Goal: Information Seeking & Learning: Learn about a topic

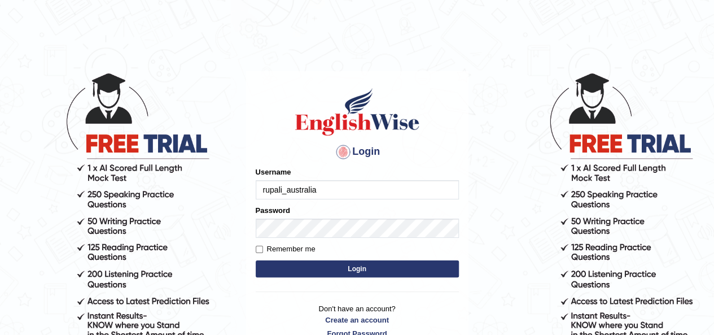
click at [395, 194] on input "rupali_australia" at bounding box center [357, 189] width 203 height 19
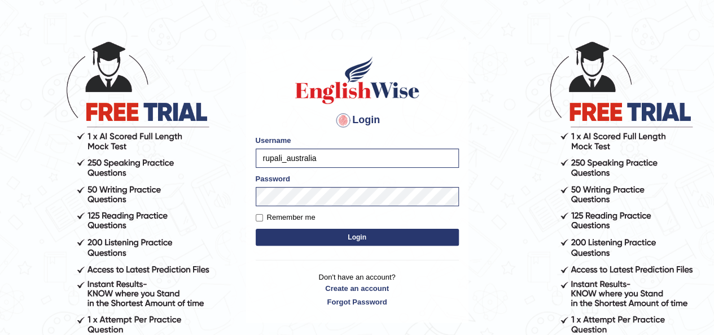
scroll to position [56, 0]
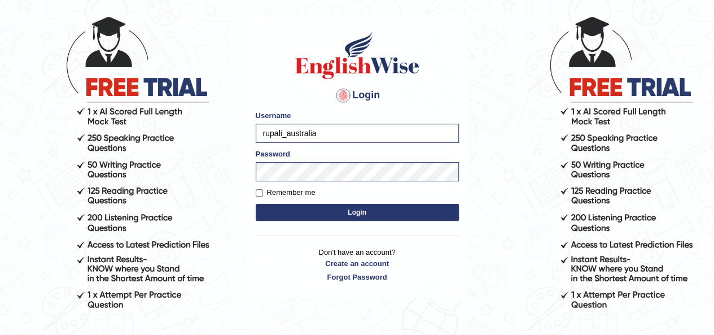
click at [392, 141] on input "rupali_australia" at bounding box center [357, 133] width 203 height 19
type input "jcaugustoo"
click at [330, 212] on button "Login" at bounding box center [357, 212] width 203 height 17
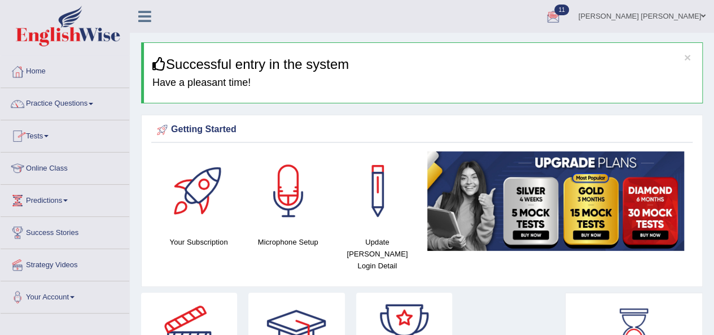
click at [36, 138] on link "Tests" at bounding box center [65, 134] width 129 height 28
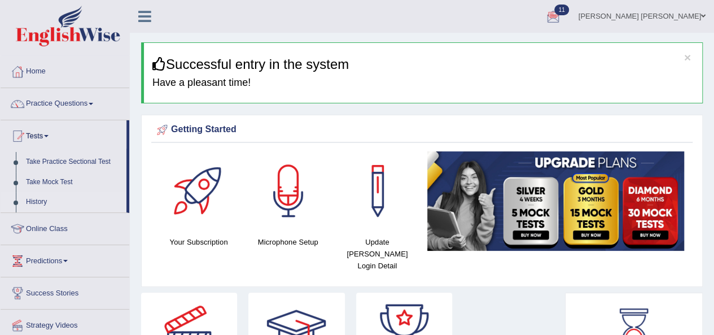
click at [36, 200] on link "History" at bounding box center [74, 202] width 106 height 20
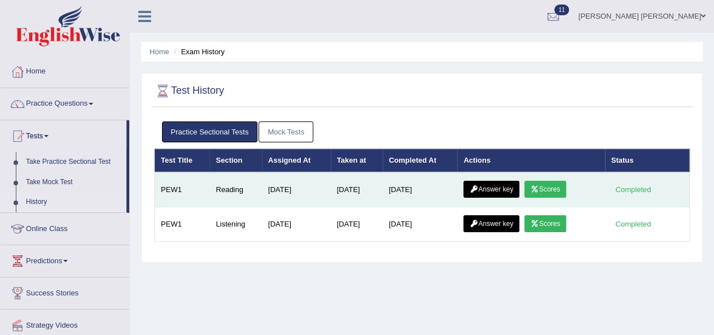
click at [542, 192] on link "Scores" at bounding box center [546, 189] width 42 height 17
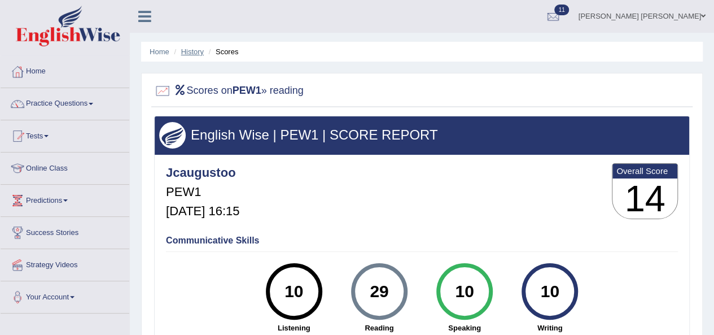
click at [193, 49] on link "History" at bounding box center [192, 51] width 23 height 8
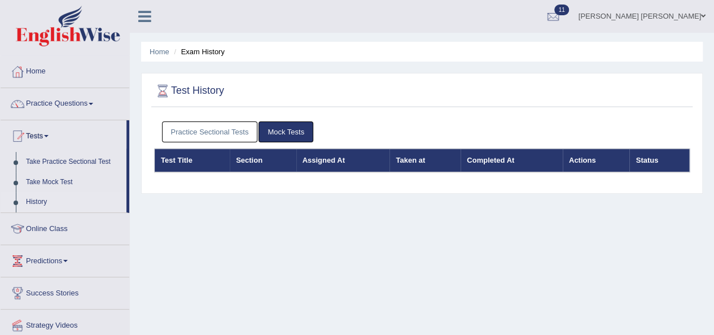
click at [177, 118] on div "Practice Sectional Tests Mock Tests" at bounding box center [422, 132] width 536 height 33
click at [182, 130] on link "Practice Sectional Tests" at bounding box center [210, 131] width 96 height 21
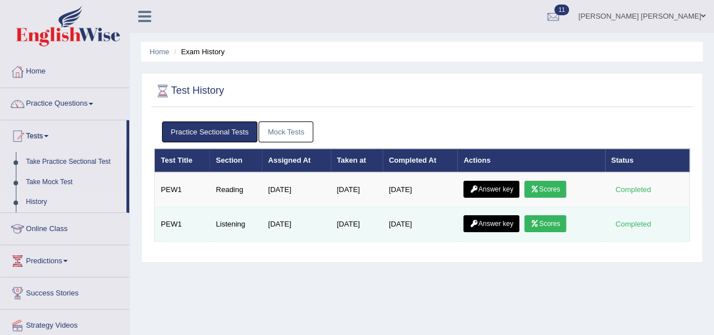
click at [549, 222] on link "Scores" at bounding box center [546, 223] width 42 height 17
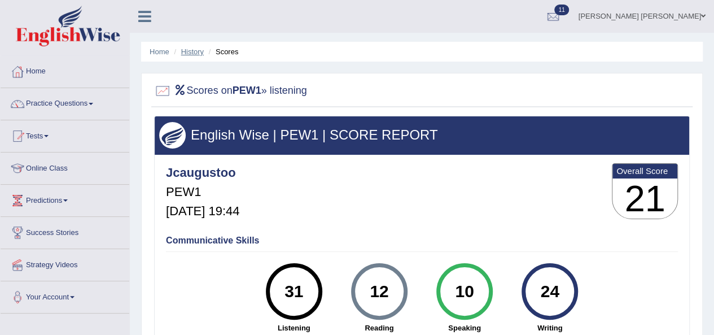
click at [190, 51] on link "History" at bounding box center [192, 51] width 23 height 8
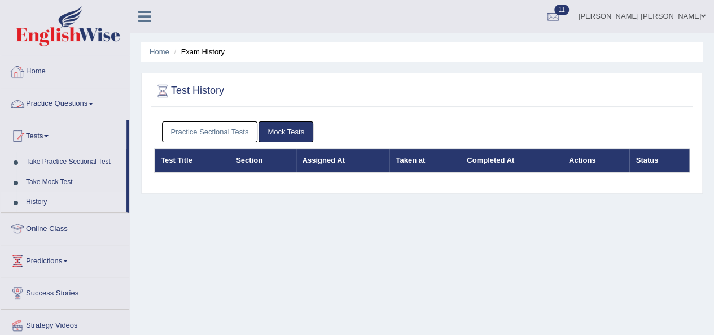
click at [195, 139] on link "Practice Sectional Tests" at bounding box center [210, 131] width 96 height 21
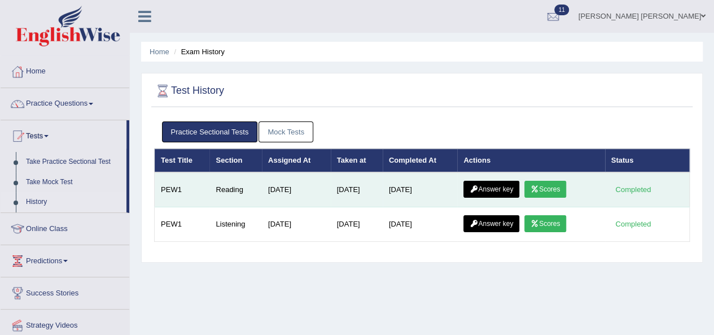
scroll to position [56, 0]
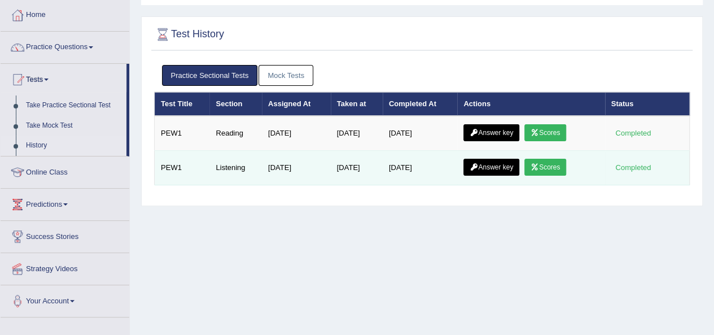
click at [492, 165] on link "Answer key" at bounding box center [492, 167] width 56 height 17
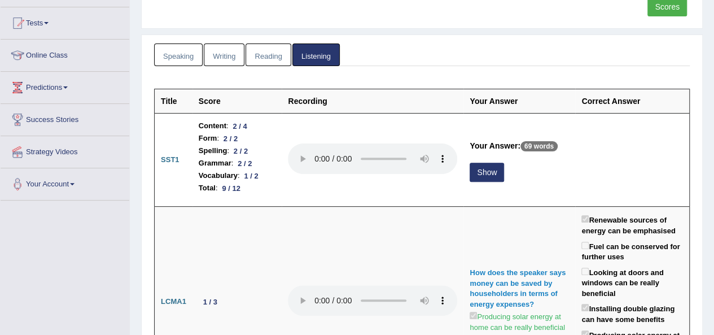
scroll to position [113, 0]
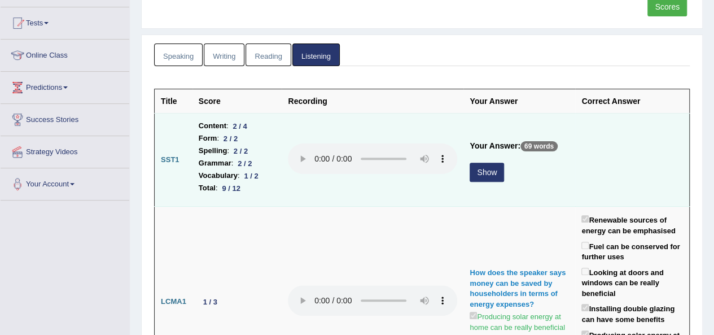
click at [464, 182] on td "Your Answer: 69 words Show" at bounding box center [520, 160] width 112 height 93
click at [495, 168] on button "Show" at bounding box center [487, 172] width 34 height 19
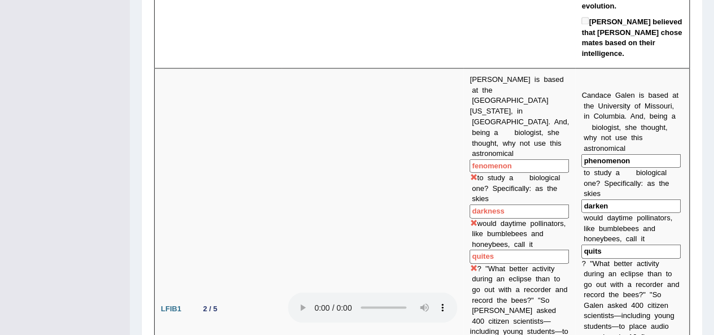
scroll to position [960, 0]
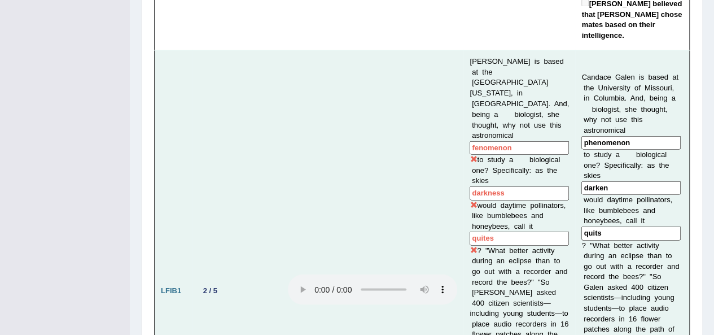
drag, startPoint x: 486, startPoint y: 145, endPoint x: 426, endPoint y: 131, distance: 61.5
click at [426, 131] on td at bounding box center [373, 290] width 182 height 481
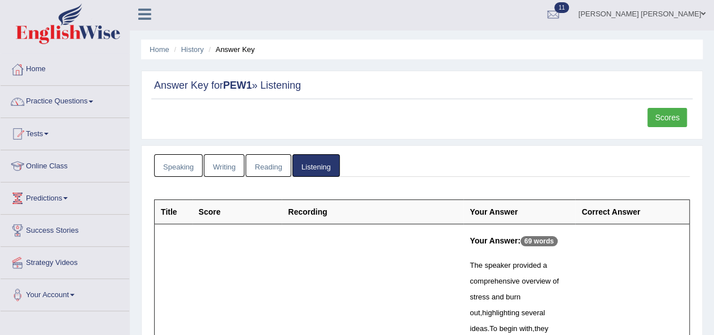
scroll to position [0, 0]
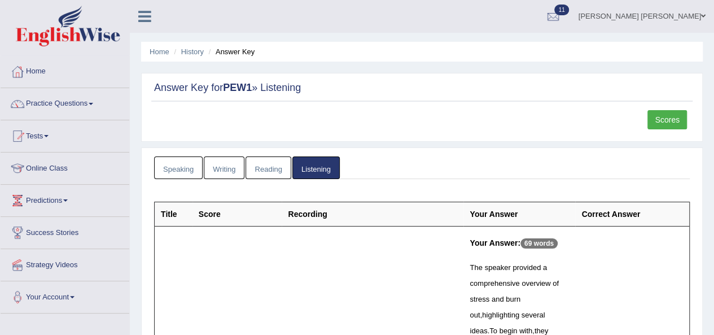
click at [253, 54] on li "Answer Key" at bounding box center [230, 51] width 49 height 11
drag, startPoint x: 224, startPoint y: 51, endPoint x: 154, endPoint y: 54, distance: 70.1
click at [202, 54] on ul "Home History Answer Key" at bounding box center [422, 52] width 562 height 20
click at [210, 60] on ul "Home History Answer Key" at bounding box center [422, 52] width 562 height 20
click at [188, 55] on link "History" at bounding box center [192, 51] width 23 height 8
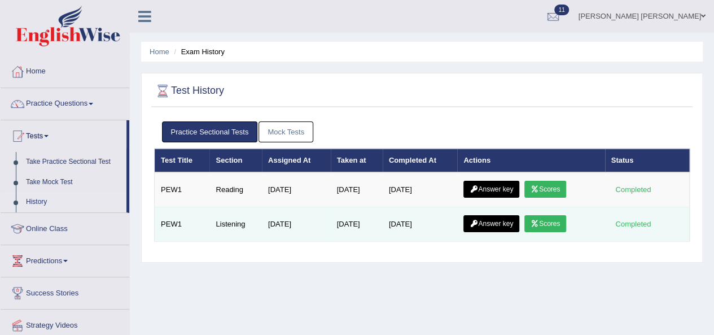
click at [486, 228] on link "Answer key" at bounding box center [492, 223] width 56 height 17
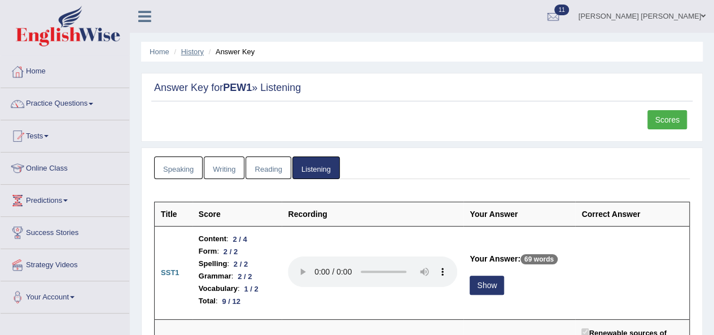
click at [198, 51] on link "History" at bounding box center [192, 51] width 23 height 8
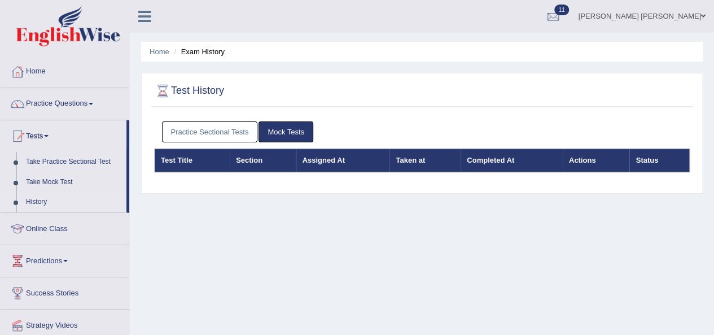
drag, startPoint x: 0, startPoint y: 0, endPoint x: 204, endPoint y: 136, distance: 245.3
click at [204, 136] on link "Practice Sectional Tests" at bounding box center [210, 131] width 96 height 21
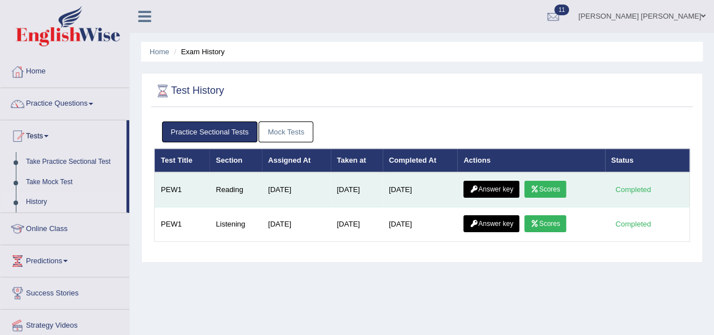
click at [496, 184] on link "Answer key" at bounding box center [492, 189] width 56 height 17
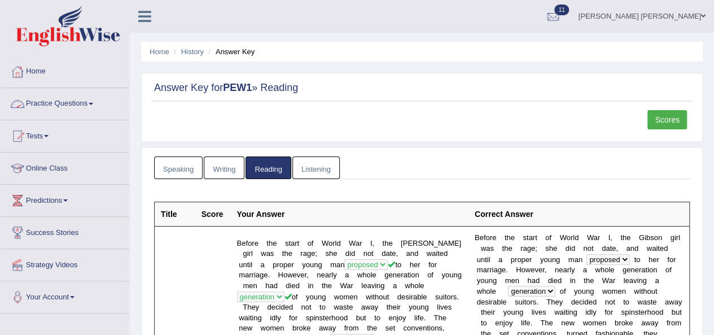
click at [80, 99] on link "Practice Questions" at bounding box center [65, 102] width 129 height 28
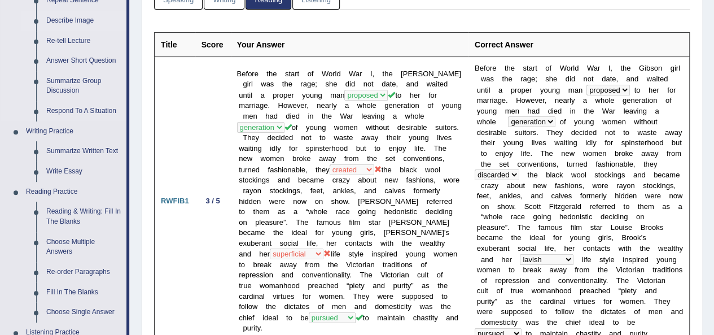
scroll to position [282, 0]
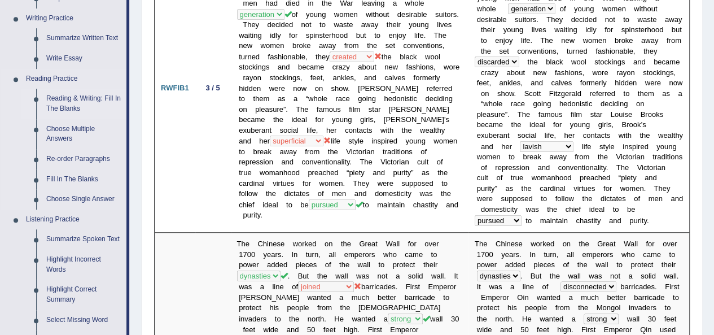
drag, startPoint x: 71, startPoint y: 103, endPoint x: 75, endPoint y: 111, distance: 8.8
click at [71, 103] on link "Reading & Writing: Fill In The Blanks" at bounding box center [83, 104] width 85 height 30
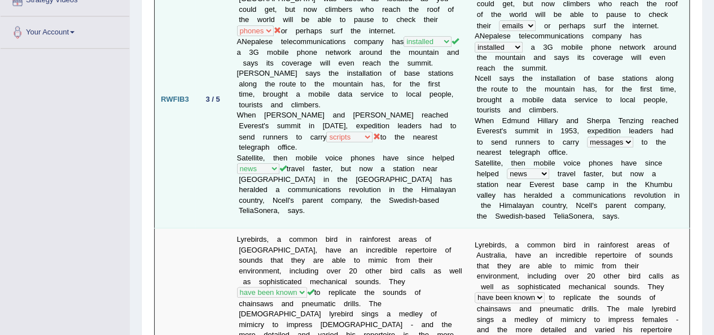
scroll to position [813, 0]
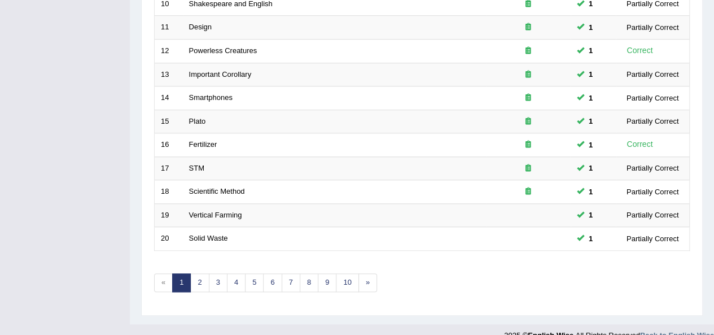
scroll to position [407, 0]
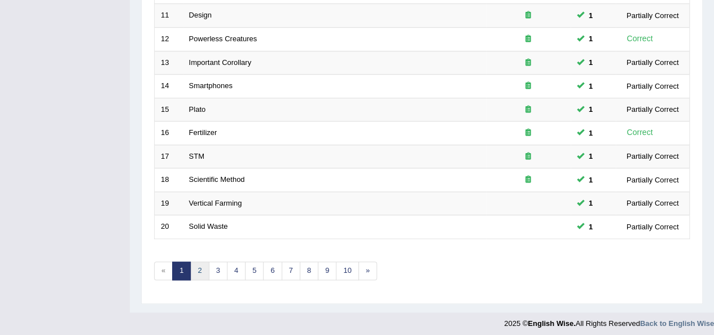
click at [206, 271] on link "2" at bounding box center [199, 270] width 19 height 19
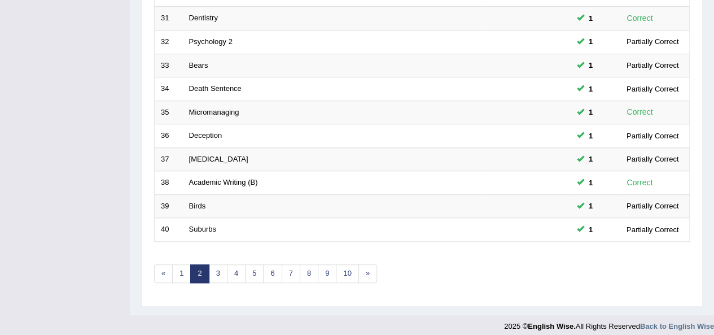
scroll to position [407, 0]
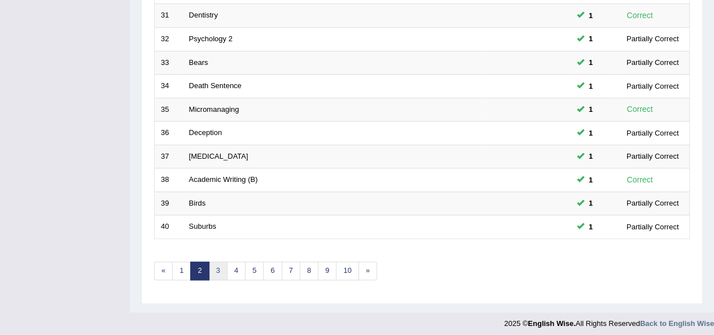
click at [209, 266] on link "3" at bounding box center [218, 270] width 19 height 19
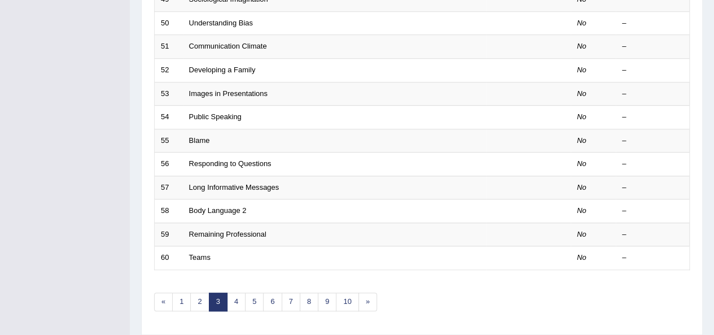
scroll to position [407, 0]
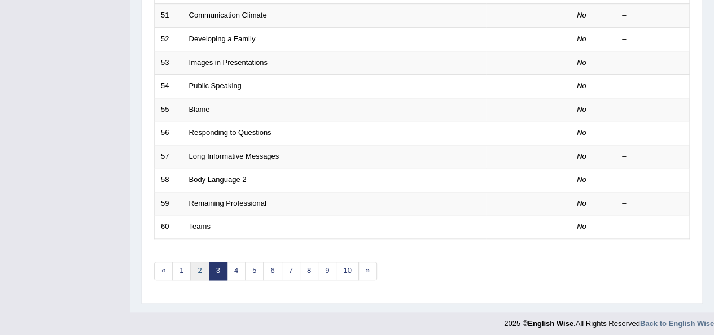
click at [199, 272] on link "2" at bounding box center [199, 270] width 19 height 19
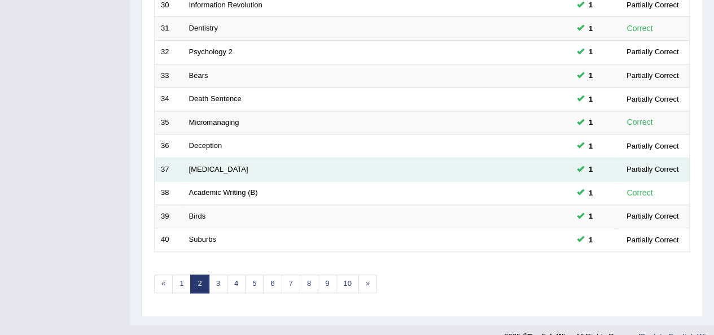
scroll to position [407, 0]
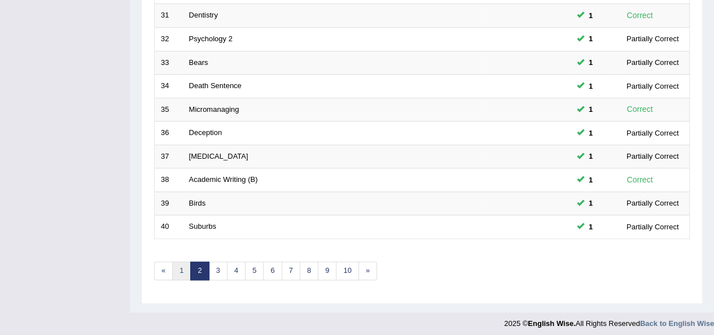
click at [178, 267] on link "1" at bounding box center [181, 270] width 19 height 19
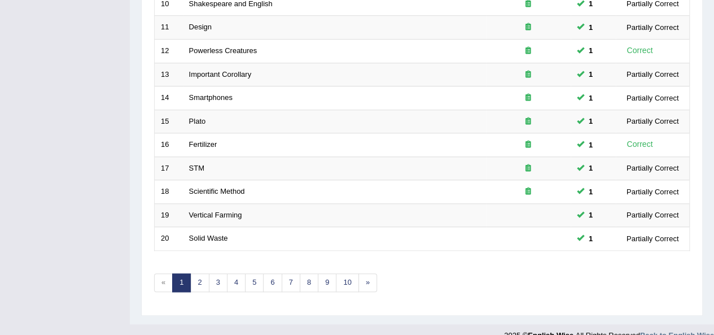
scroll to position [407, 0]
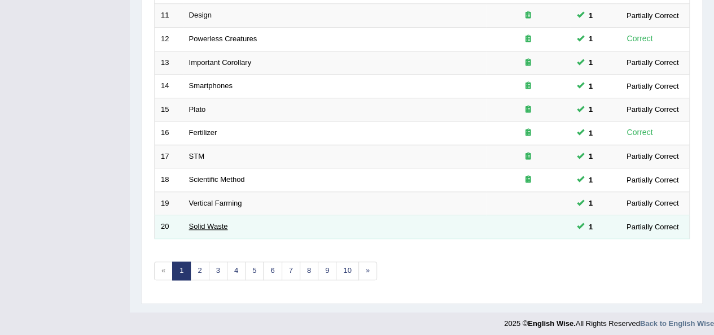
click at [219, 224] on link "Solid Waste" at bounding box center [208, 226] width 39 height 8
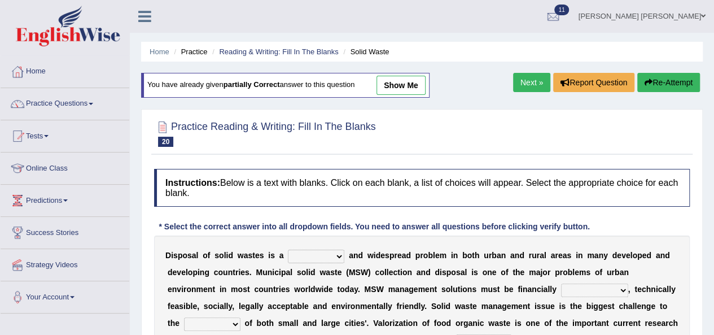
click at [404, 89] on link "show me" at bounding box center [401, 85] width 49 height 19
select select "stinging"
select select "sustainable"
select select "authorities"
select select "handling"
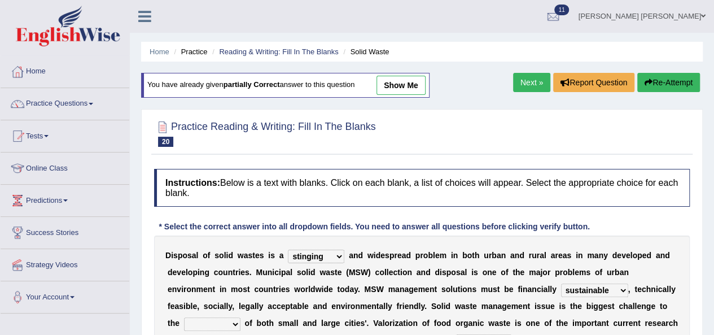
select select "disposed"
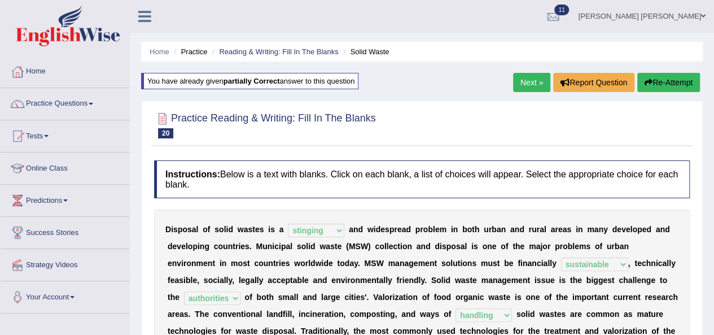
click at [531, 84] on link "Next »" at bounding box center [531, 82] width 37 height 19
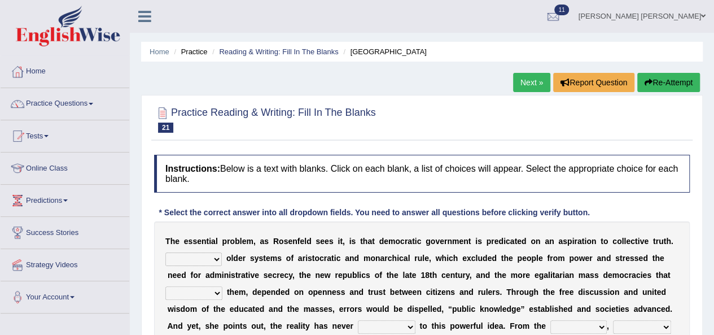
click at [516, 77] on link "Next »" at bounding box center [531, 82] width 37 height 19
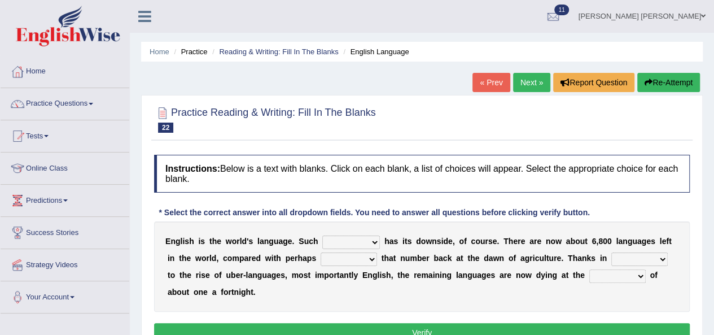
click at [517, 79] on link "Next »" at bounding box center [531, 82] width 37 height 19
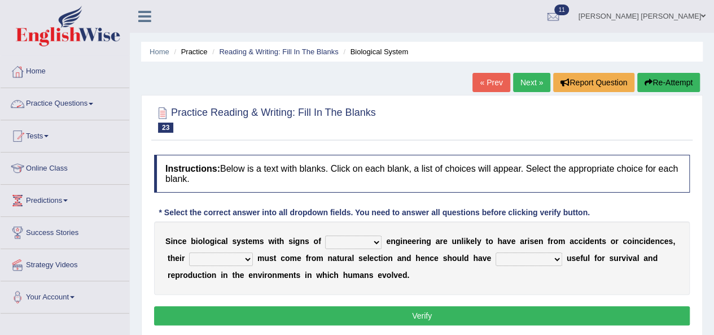
click at [66, 99] on link "Practice Questions" at bounding box center [65, 102] width 129 height 28
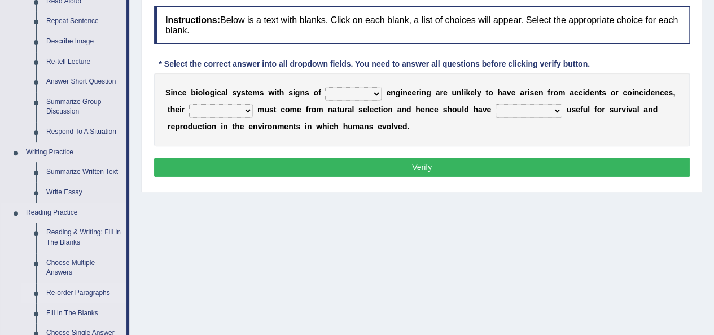
scroll to position [113, 0]
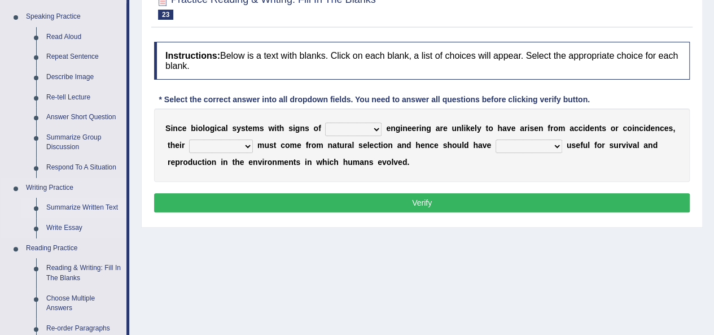
click at [58, 203] on link "Summarize Written Text" at bounding box center [83, 208] width 85 height 20
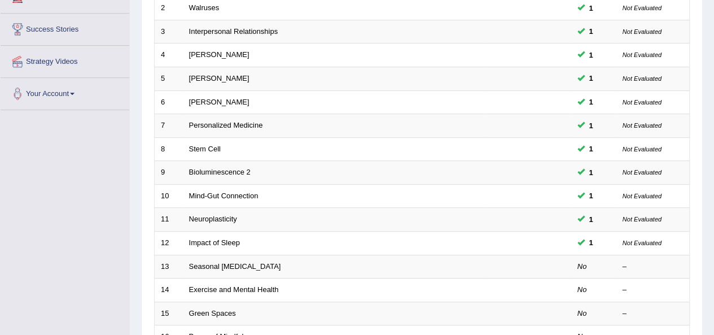
scroll to position [169, 0]
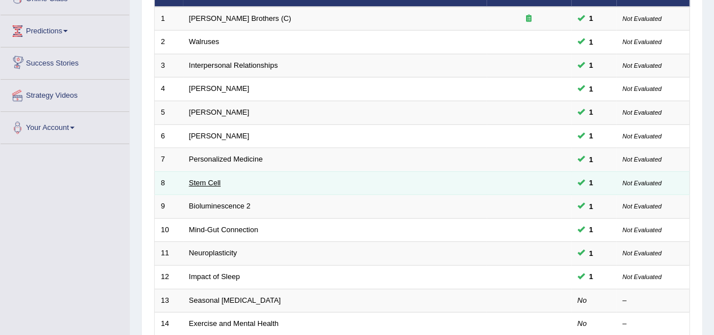
click at [212, 182] on link "Stem Cell" at bounding box center [205, 182] width 32 height 8
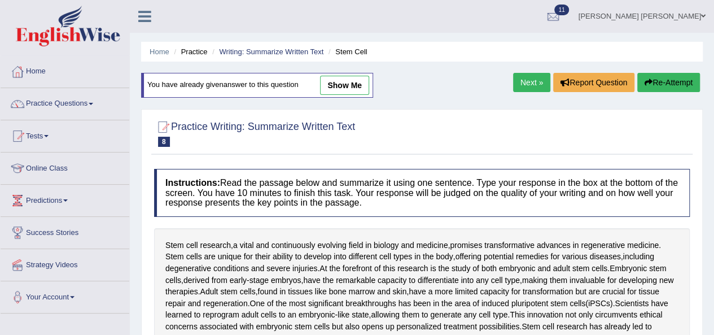
click at [347, 91] on link "show me" at bounding box center [344, 85] width 49 height 19
type textarea "The passage outlines that stem cell research, a vital and continuosly evolving …"
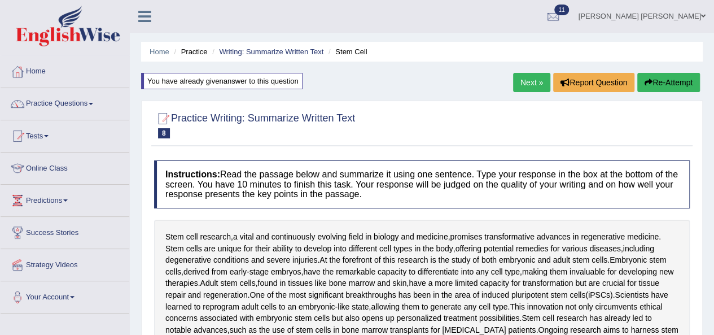
click at [197, 56] on li "Practice" at bounding box center [189, 51] width 36 height 11
click at [225, 50] on link "Writing: Summarize Written Text" at bounding box center [271, 51] width 104 height 8
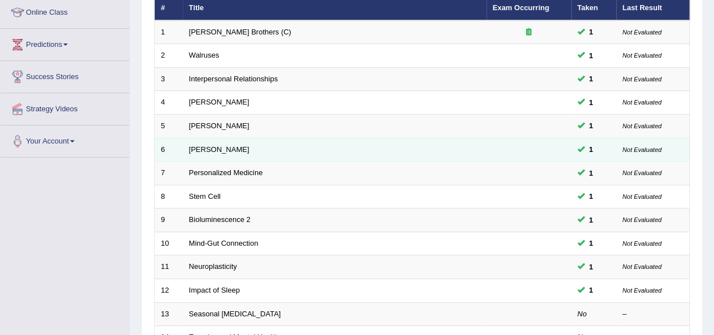
scroll to position [169, 0]
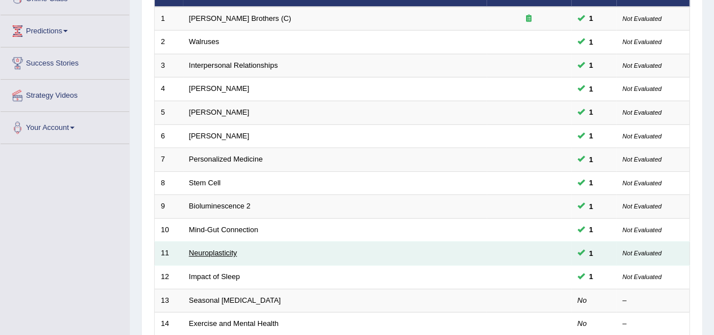
click at [201, 254] on link "Neuroplasticity" at bounding box center [213, 252] width 48 height 8
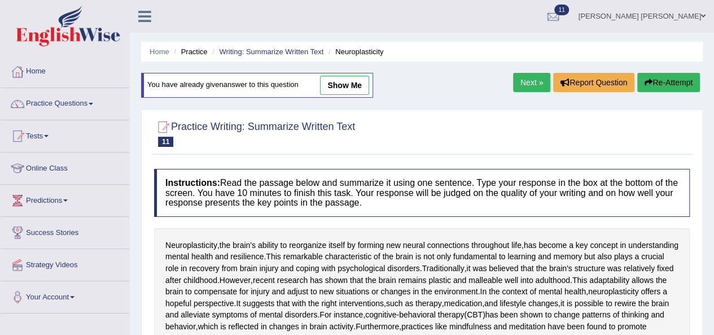
click at [342, 81] on link "show me" at bounding box center [344, 85] width 49 height 19
type textarea "The passage outlines that neuroplasticity, the brain's ability to reorganize it…"
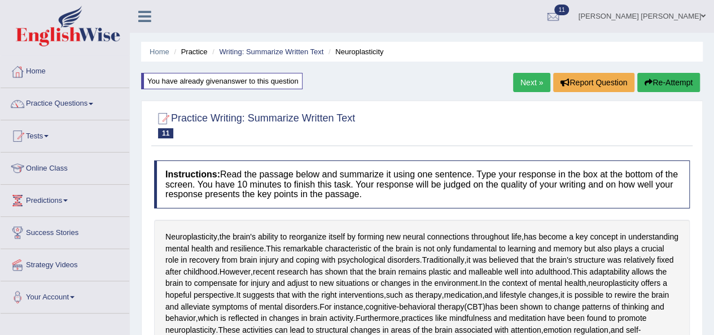
click at [535, 84] on link "Next »" at bounding box center [531, 82] width 37 height 19
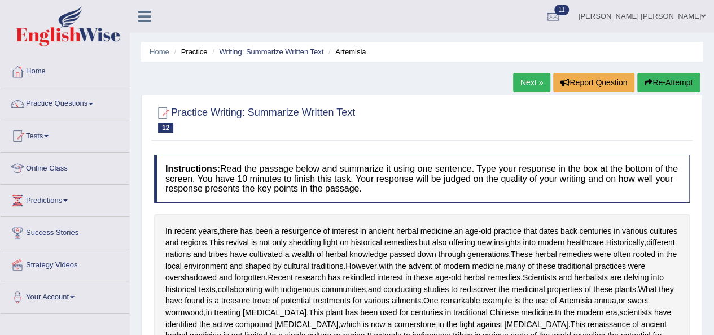
click at [536, 82] on link "Next »" at bounding box center [531, 82] width 37 height 19
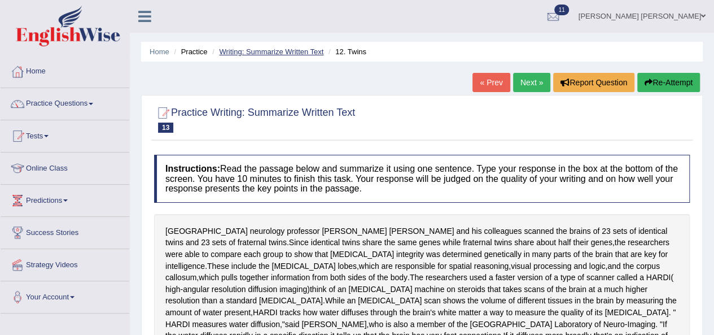
click at [287, 51] on link "Writing: Summarize Written Text" at bounding box center [271, 51] width 104 height 8
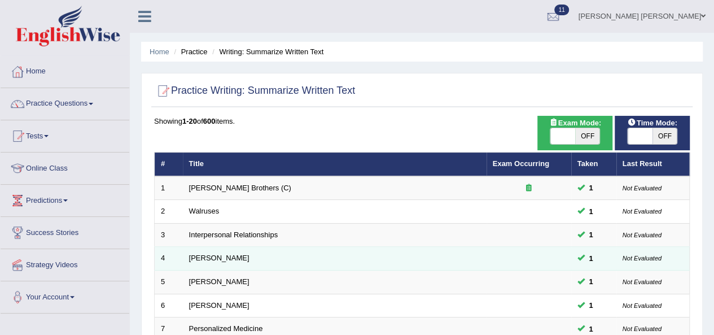
click at [215, 252] on td "[PERSON_NAME]" at bounding box center [335, 259] width 304 height 24
click at [230, 256] on link "[PERSON_NAME]" at bounding box center [219, 258] width 60 height 8
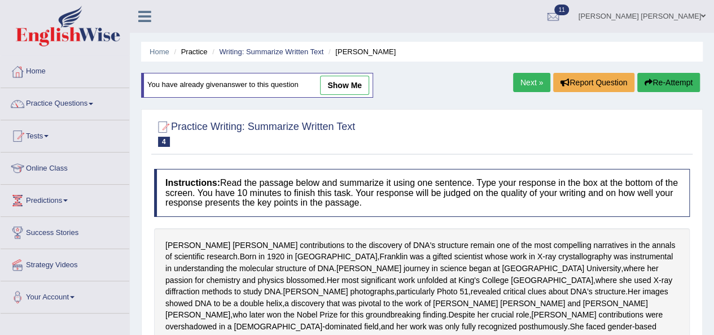
click at [332, 80] on link "show me" at bounding box center [344, 85] width 49 height 19
type textarea "The passage outlines [PERSON_NAME] contributions to the discovery of DNA's, exp…"
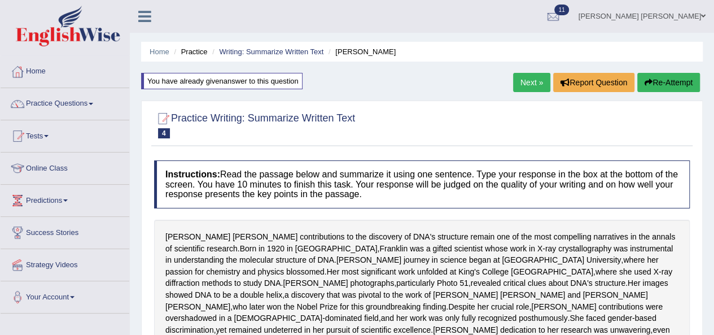
click at [517, 83] on link "Next »" at bounding box center [531, 82] width 37 height 19
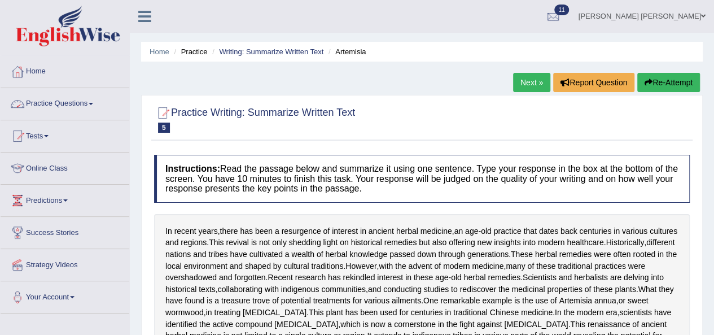
click at [54, 107] on link "Practice Questions" at bounding box center [65, 102] width 129 height 28
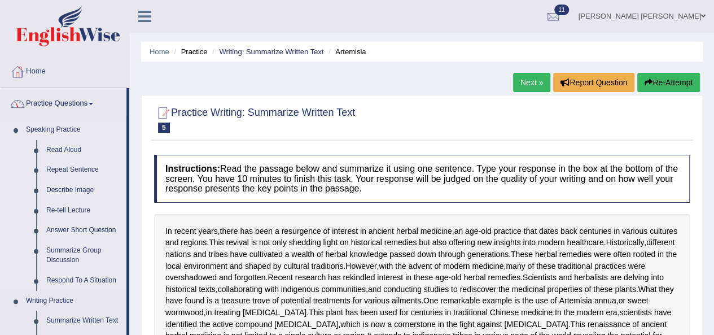
scroll to position [169, 0]
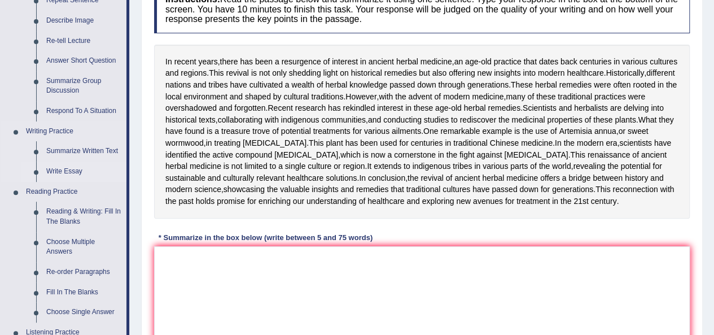
click at [62, 169] on link "Write Essay" at bounding box center [83, 172] width 85 height 20
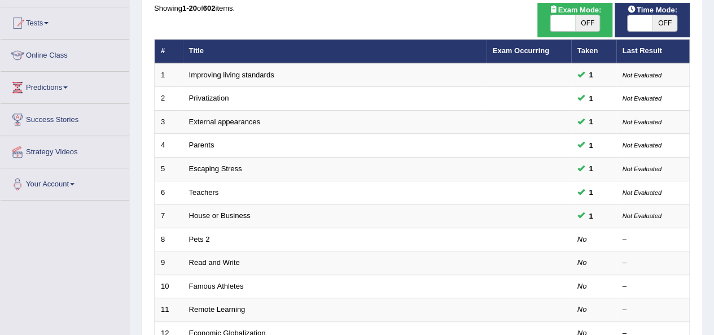
scroll to position [131, 0]
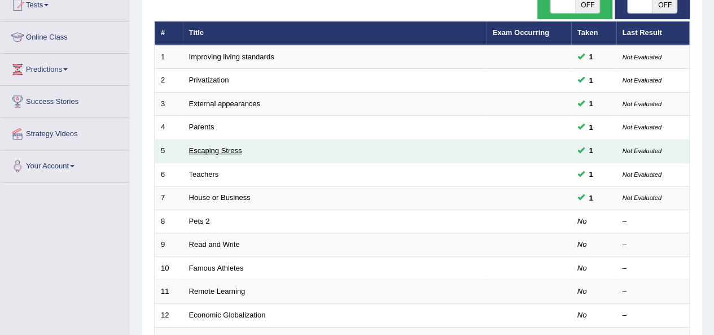
click at [209, 146] on link "Escaping Stress" at bounding box center [215, 150] width 53 height 8
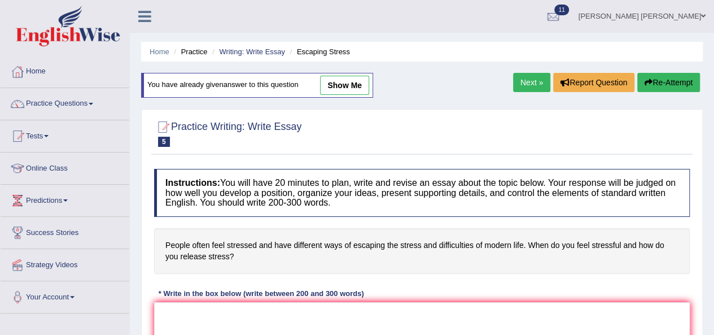
click at [337, 85] on link "show me" at bounding box center [344, 85] width 49 height 19
type textarea "The increasing influence of how people manage stress on our lives has ignited n…"
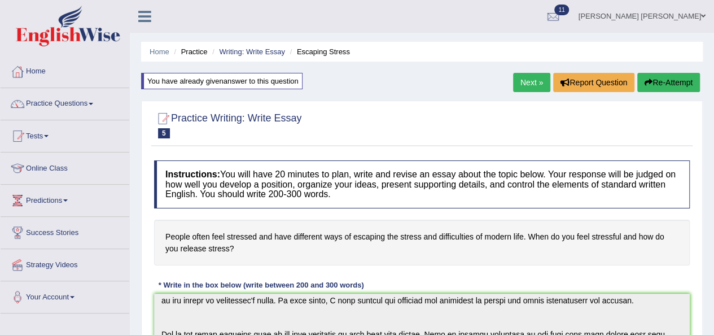
click at [521, 88] on link "Next »" at bounding box center [531, 82] width 37 height 19
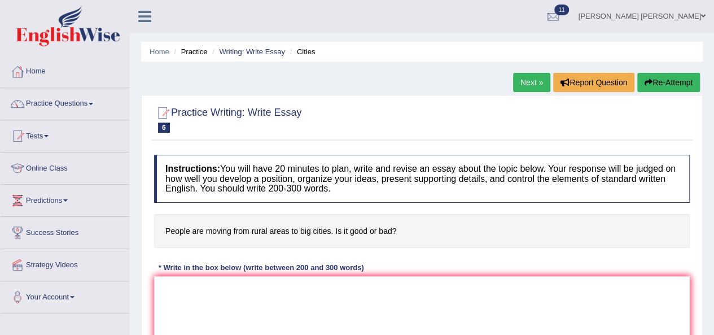
click at [187, 49] on li "Practice" at bounding box center [189, 51] width 36 height 11
click at [241, 53] on link "Writing: Write Essay" at bounding box center [252, 51] width 66 height 8
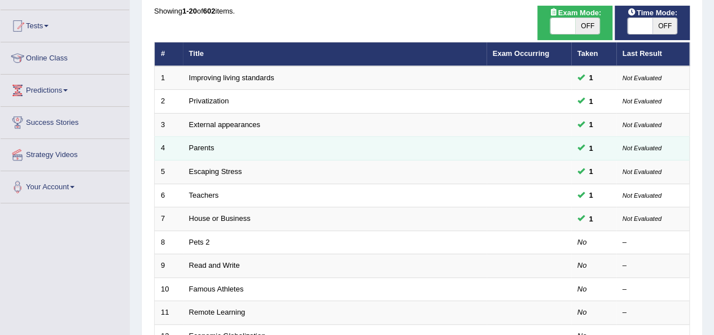
scroll to position [113, 0]
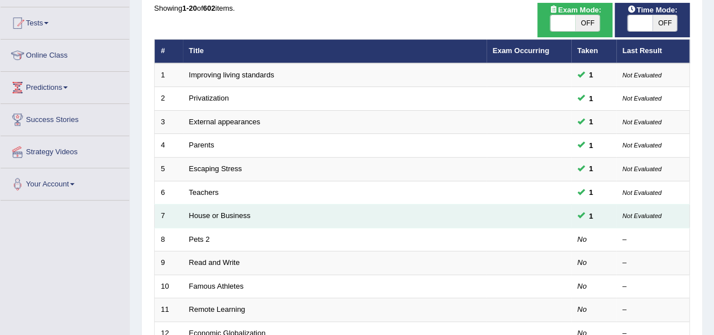
click at [228, 209] on td "House or Business" at bounding box center [335, 216] width 304 height 24
click at [247, 215] on link "House or Business" at bounding box center [220, 215] width 62 height 8
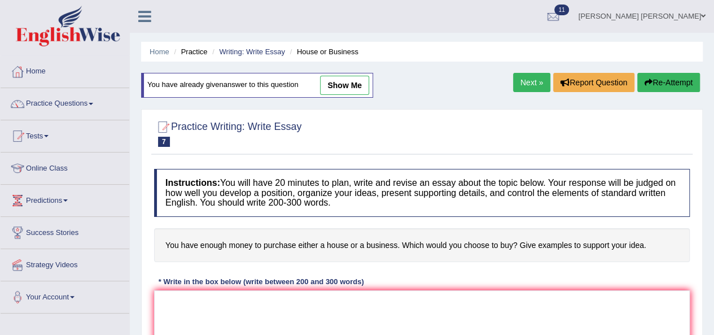
click at [355, 92] on link "show me" at bounding box center [344, 85] width 49 height 19
type textarea "The increasing influence of purchase either a house or a business has ignited n…"
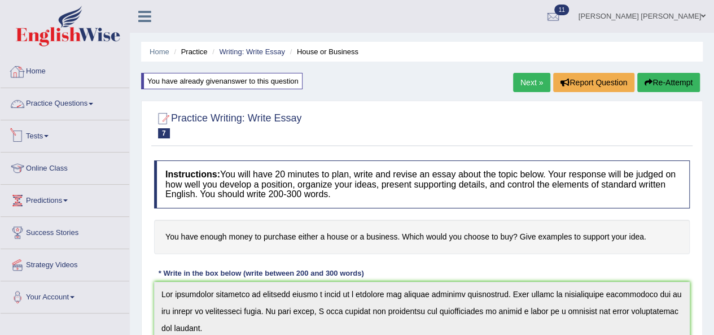
click at [38, 137] on link "Tests" at bounding box center [65, 134] width 129 height 28
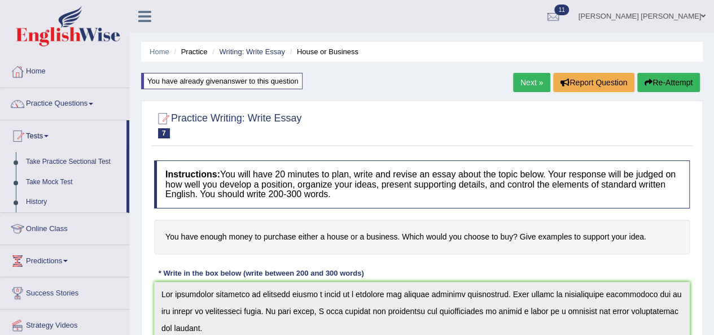
click at [36, 203] on link "History" at bounding box center [74, 202] width 106 height 20
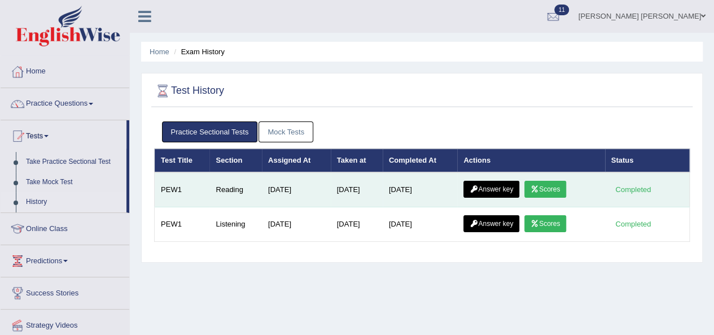
click at [499, 188] on link "Answer key" at bounding box center [492, 189] width 56 height 17
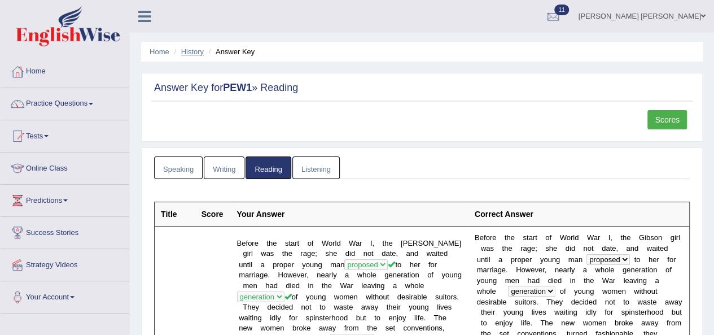
click at [189, 51] on link "History" at bounding box center [192, 51] width 23 height 8
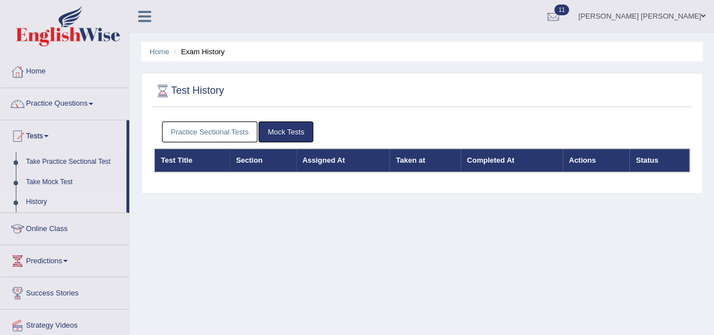
click at [208, 138] on link "Practice Sectional Tests" at bounding box center [210, 131] width 96 height 21
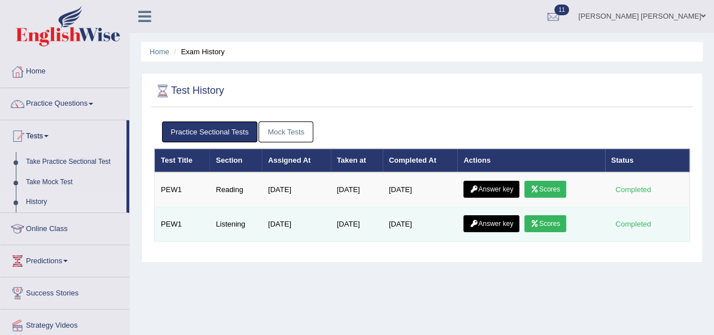
click at [488, 224] on link "Answer key" at bounding box center [492, 223] width 56 height 17
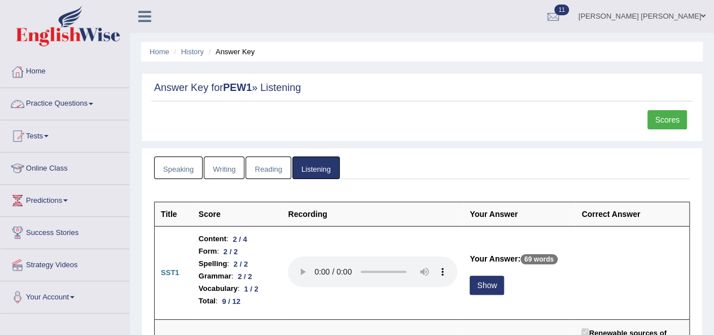
click at [52, 106] on link "Practice Questions" at bounding box center [65, 102] width 129 height 28
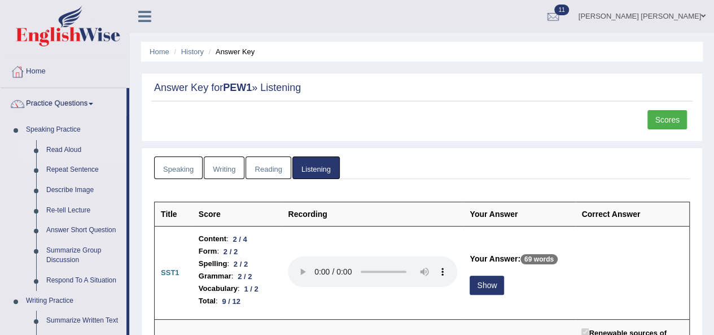
click at [69, 149] on link "Read Aloud" at bounding box center [83, 150] width 85 height 20
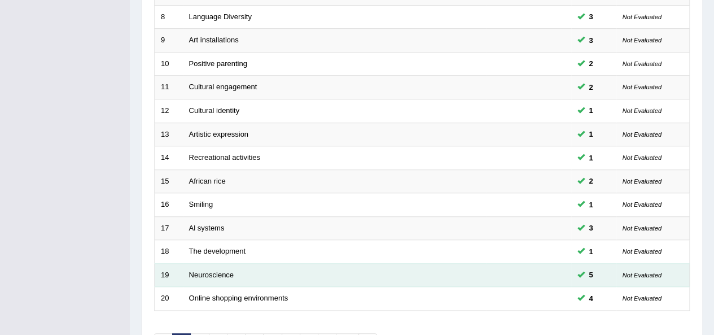
scroll to position [294, 0]
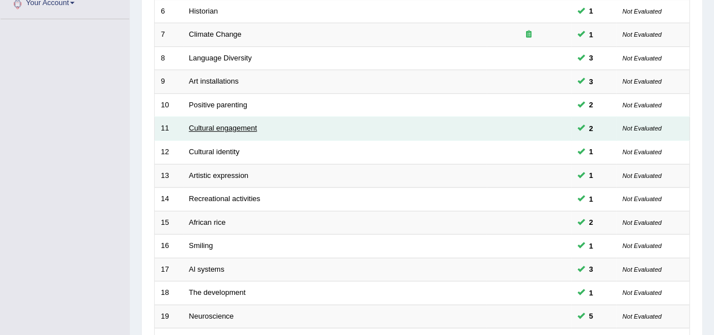
click at [198, 126] on link "Cultural engagement" at bounding box center [223, 128] width 68 height 8
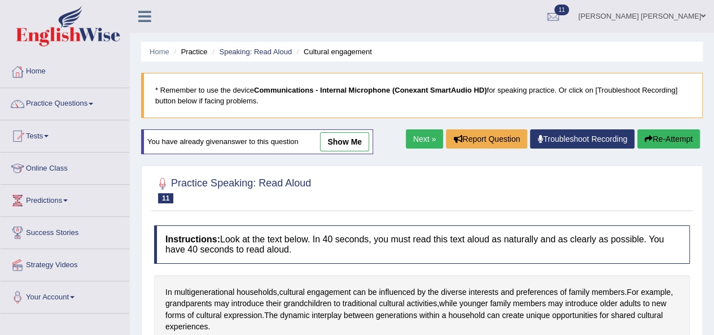
click at [336, 137] on link "show me" at bounding box center [344, 141] width 49 height 19
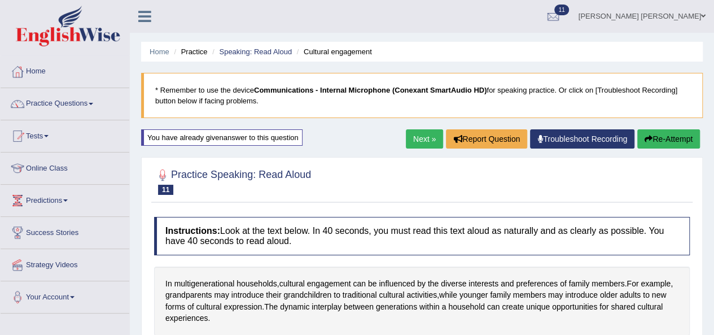
click at [346, 138] on div "Home Practice Speaking: Read Aloud Cultural engagement * Remember to use the de…" at bounding box center [422, 332] width 584 height 665
click at [414, 143] on link "Next »" at bounding box center [424, 138] width 37 height 19
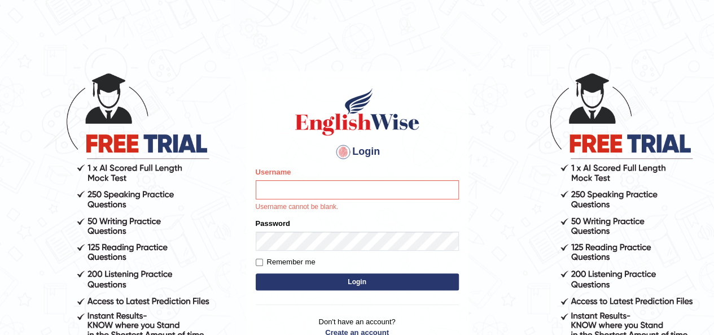
click at [333, 187] on input "Username" at bounding box center [357, 189] width 203 height 19
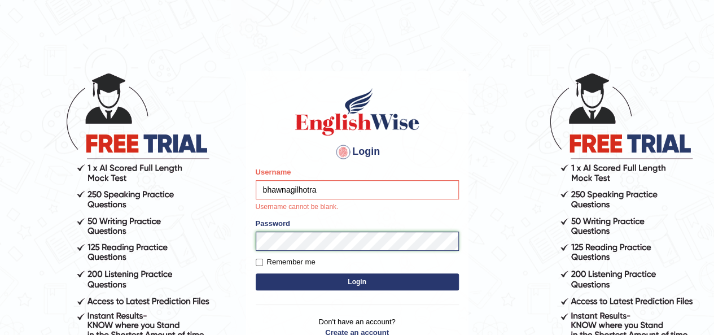
click at [307, 243] on form "Please fix the following errors: Username bhawnagilhotra Username cannot be bla…" at bounding box center [357, 230] width 203 height 126
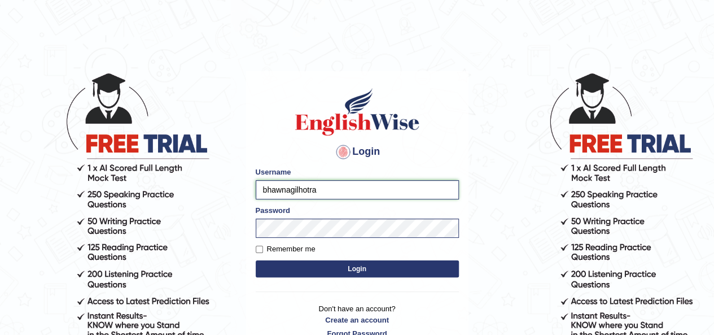
click at [332, 186] on input "bhawnagilhotra" at bounding box center [357, 189] width 203 height 19
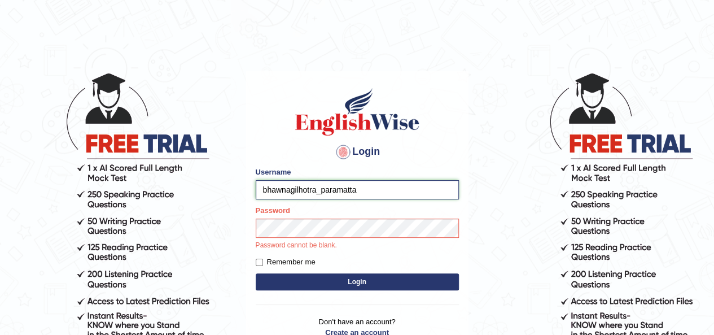
click at [333, 192] on input "bhawnagilhotra_paramatta" at bounding box center [357, 189] width 203 height 19
type input "bhawnagilhotra_parramatta"
click at [342, 286] on div "Login Please fix the following errors: Username bhawnagilhotra_parramatta Passw…" at bounding box center [357, 218] width 222 height 295
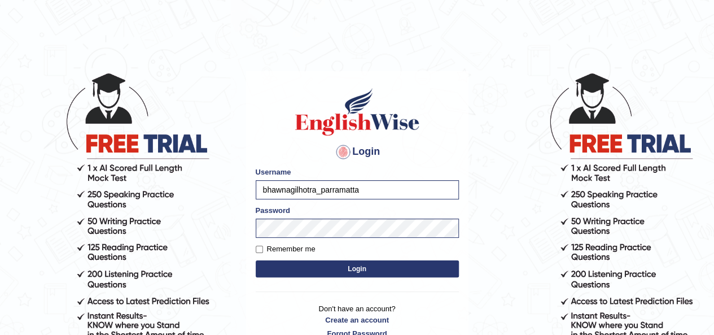
click at [361, 272] on button "Login" at bounding box center [357, 268] width 203 height 17
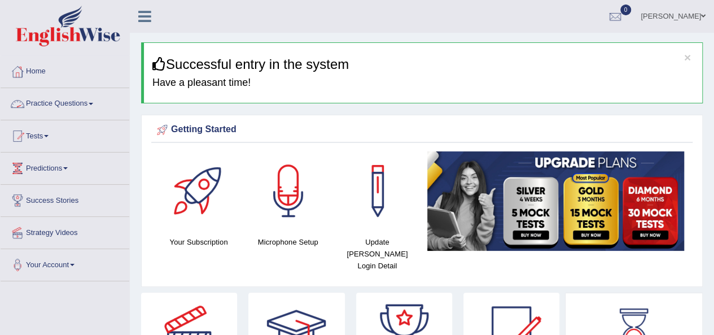
click at [68, 104] on link "Practice Questions" at bounding box center [65, 102] width 129 height 28
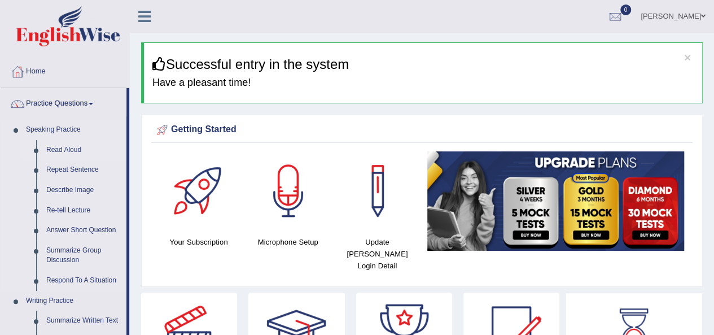
click at [64, 150] on link "Read Aloud" at bounding box center [83, 150] width 85 height 20
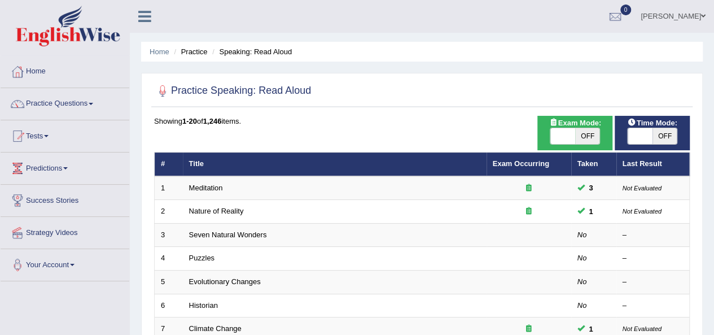
click at [591, 139] on span "OFF" at bounding box center [587, 136] width 25 height 16
checkbox input "true"
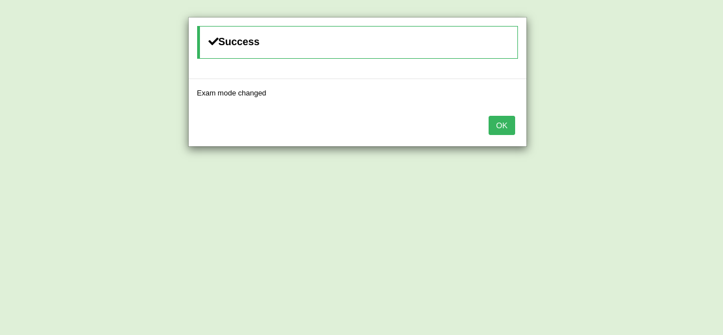
click at [508, 123] on button "OK" at bounding box center [501, 125] width 26 height 19
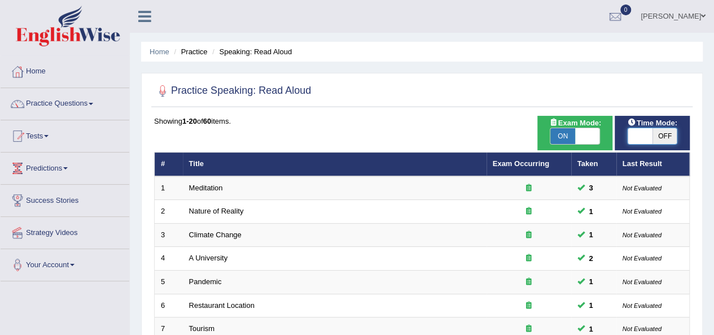
click at [669, 137] on span "OFF" at bounding box center [665, 136] width 25 height 16
checkbox input "true"
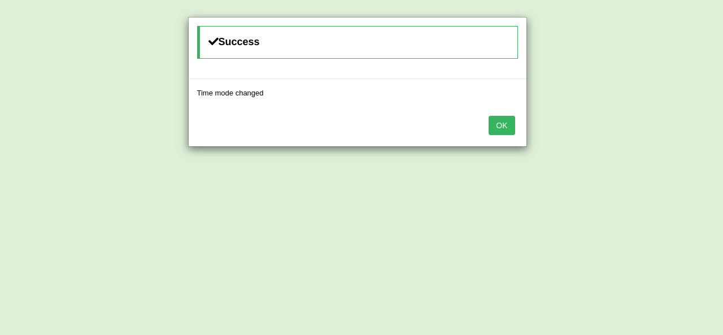
click at [500, 128] on button "OK" at bounding box center [501, 125] width 26 height 19
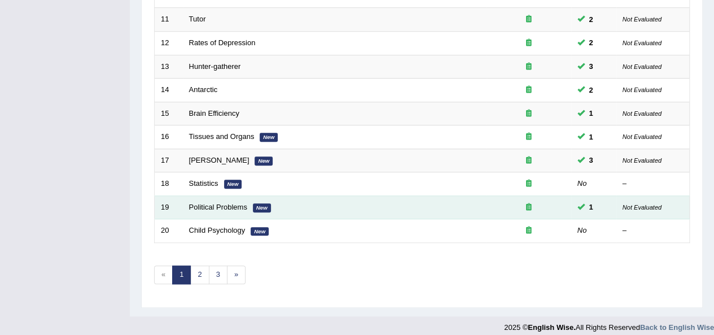
scroll to position [407, 0]
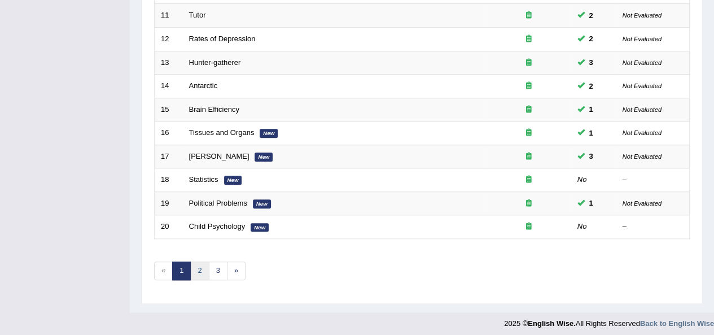
click at [197, 268] on link "2" at bounding box center [199, 270] width 19 height 19
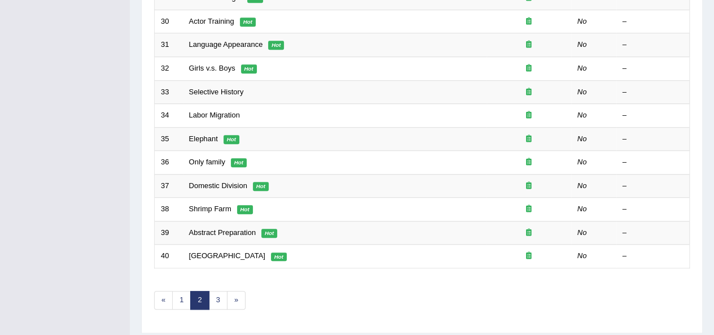
scroll to position [395, 0]
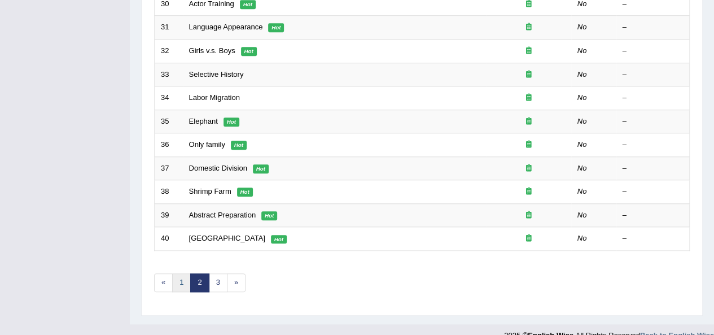
click at [182, 276] on link "1" at bounding box center [181, 282] width 19 height 19
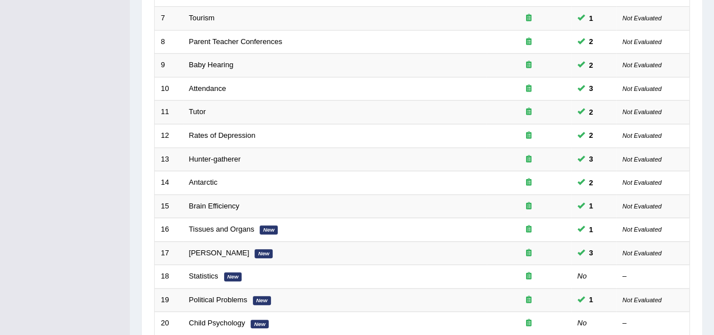
scroll to position [395, 0]
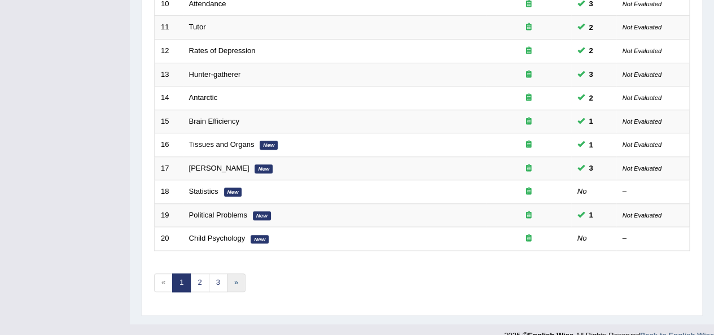
click at [236, 280] on link "»" at bounding box center [236, 282] width 19 height 19
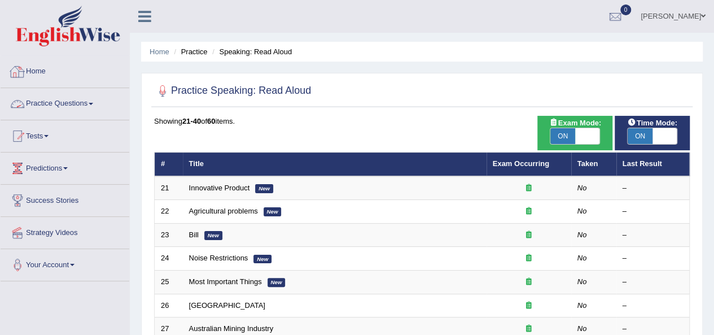
click at [72, 99] on link "Practice Questions" at bounding box center [65, 102] width 129 height 28
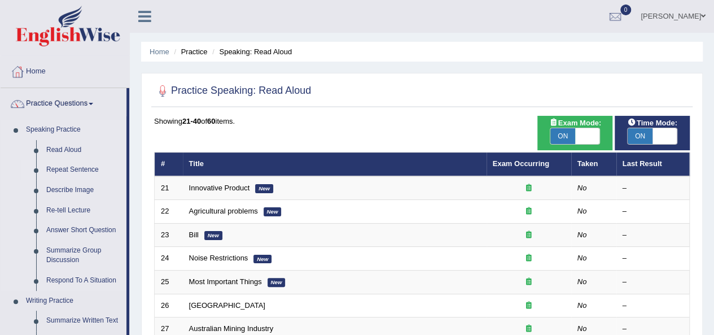
click at [64, 172] on link "Repeat Sentence" at bounding box center [83, 170] width 85 height 20
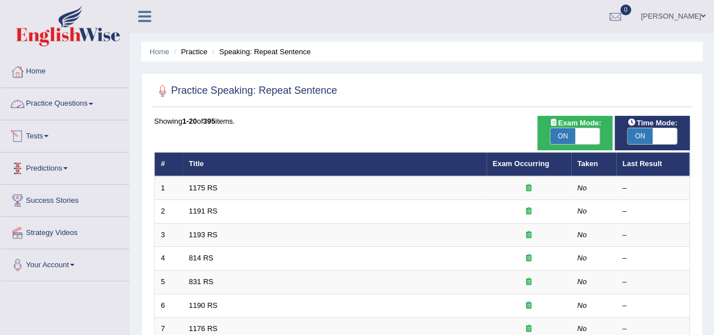
click at [73, 100] on link "Practice Questions" at bounding box center [65, 102] width 129 height 28
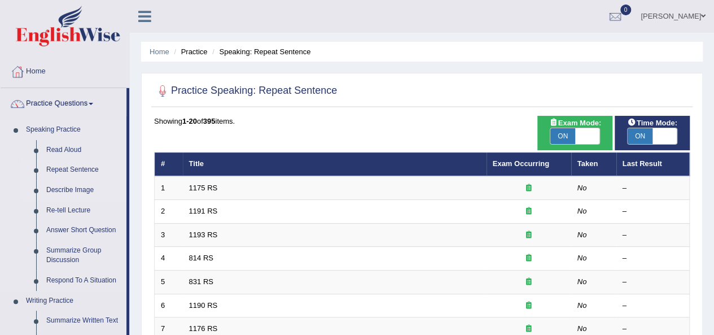
click at [62, 191] on link "Describe Image" at bounding box center [83, 190] width 85 height 20
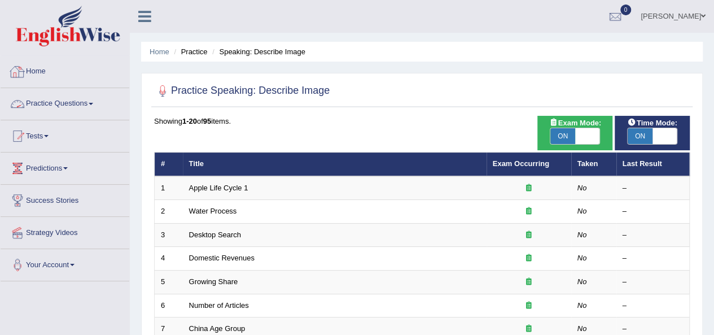
click at [63, 98] on link "Practice Questions" at bounding box center [65, 102] width 129 height 28
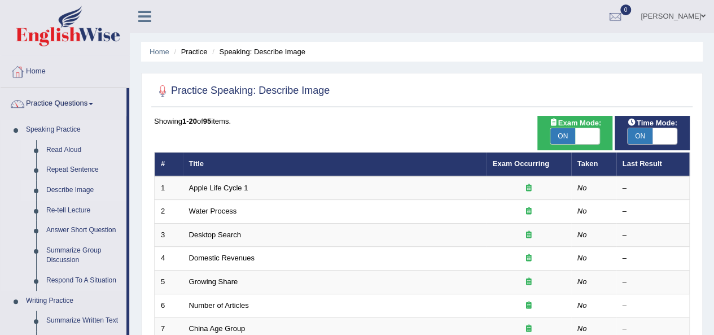
click at [75, 146] on link "Read Aloud" at bounding box center [83, 150] width 85 height 20
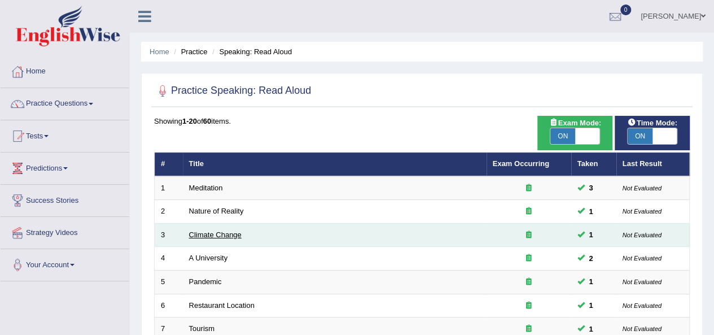
click at [220, 233] on link "Climate Change" at bounding box center [215, 234] width 53 height 8
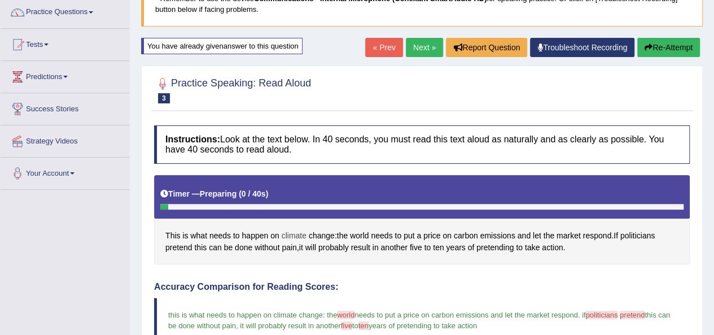
scroll to position [56, 0]
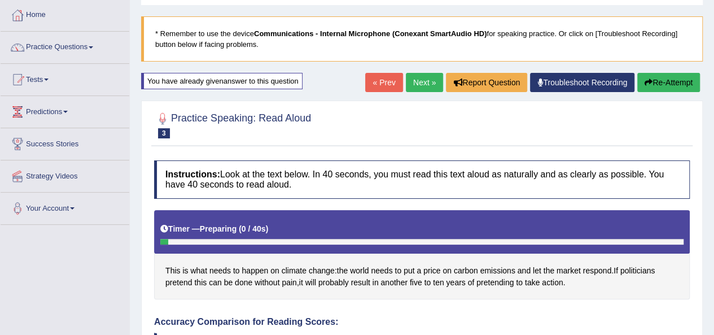
click at [421, 82] on link "Next »" at bounding box center [424, 82] width 37 height 19
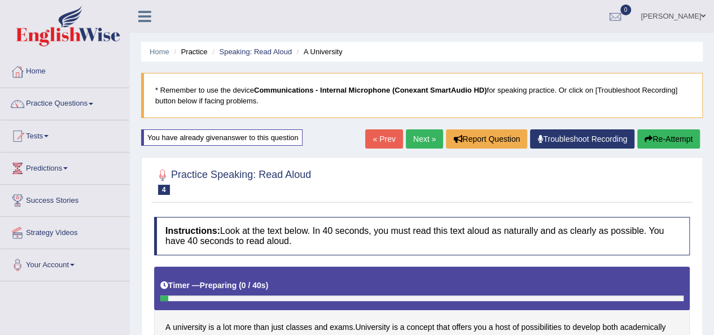
click at [372, 136] on link "« Prev" at bounding box center [383, 138] width 37 height 19
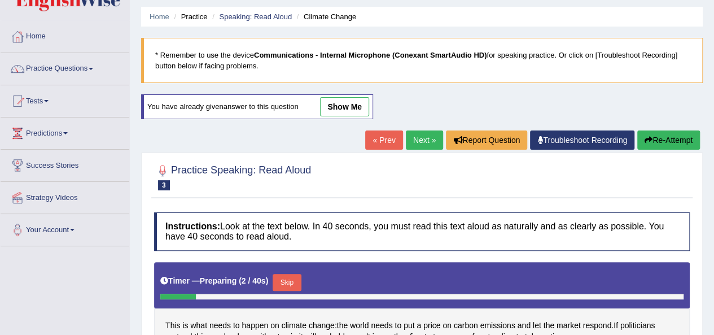
scroll to position [32, 0]
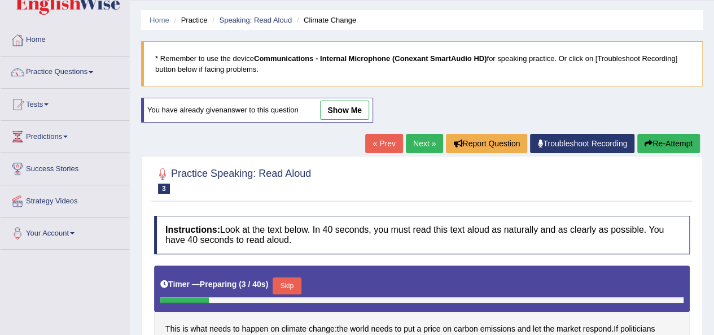
click at [344, 107] on link "show me" at bounding box center [344, 110] width 49 height 19
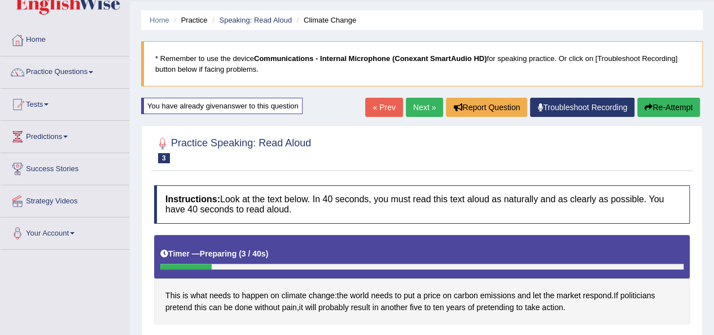
click at [410, 103] on link "Next »" at bounding box center [424, 107] width 37 height 19
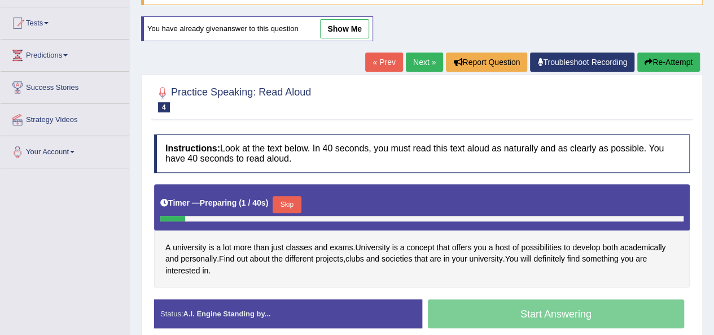
click at [346, 27] on link "show me" at bounding box center [344, 28] width 49 height 19
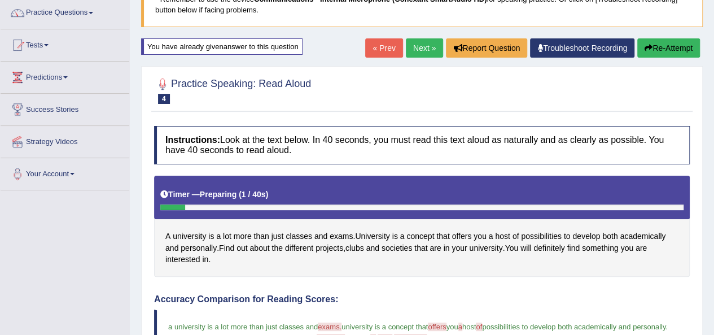
scroll to position [56, 0]
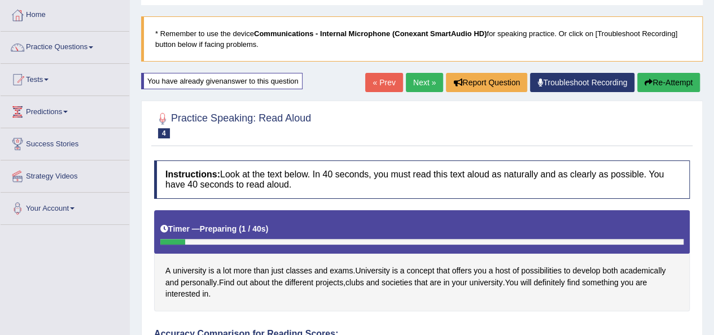
click at [420, 81] on link "Next »" at bounding box center [424, 82] width 37 height 19
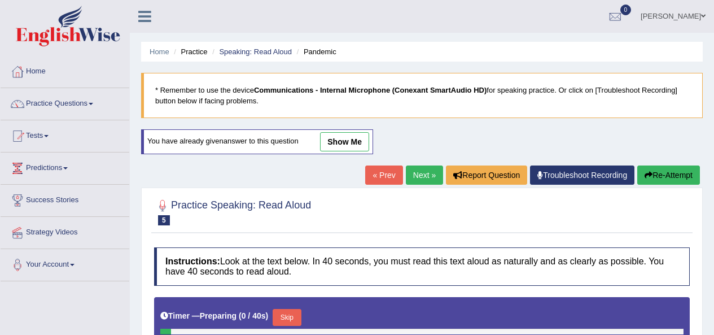
click at [342, 139] on link "show me" at bounding box center [344, 141] width 49 height 19
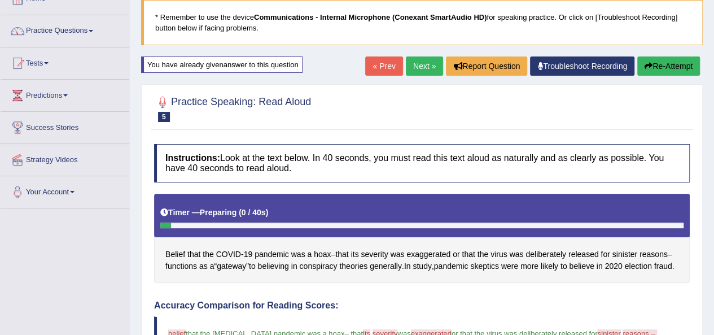
scroll to position [56, 0]
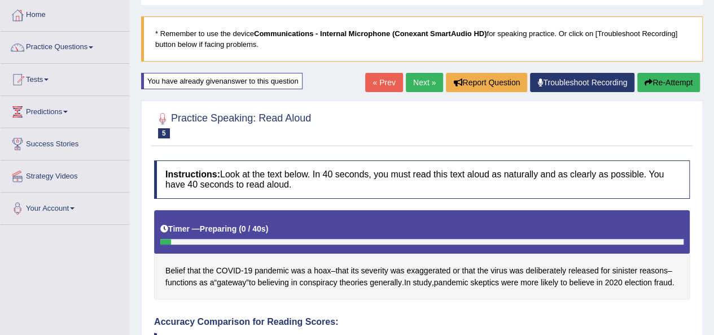
click at [409, 75] on link "Next »" at bounding box center [424, 82] width 37 height 19
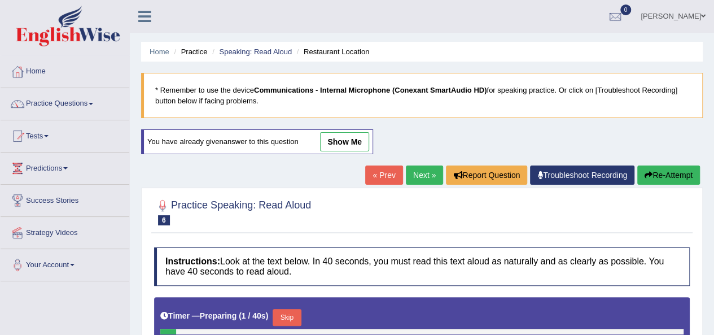
drag, startPoint x: 344, startPoint y: 137, endPoint x: 326, endPoint y: 202, distance: 67.0
click at [344, 137] on link "show me" at bounding box center [344, 141] width 49 height 19
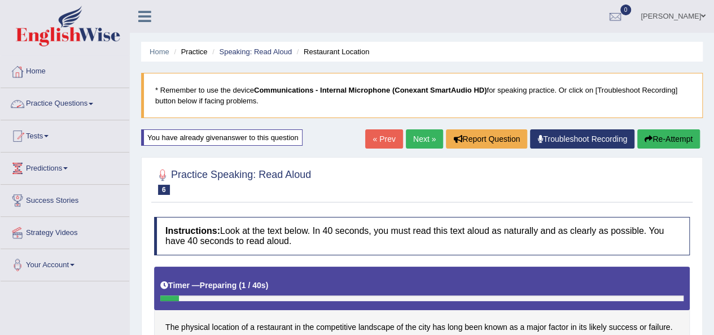
click at [75, 102] on link "Practice Questions" at bounding box center [65, 102] width 129 height 28
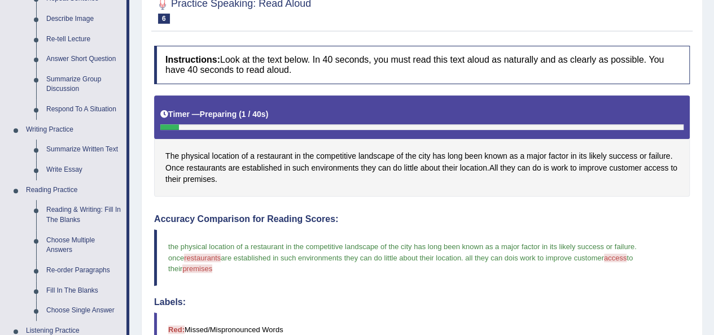
scroll to position [113, 0]
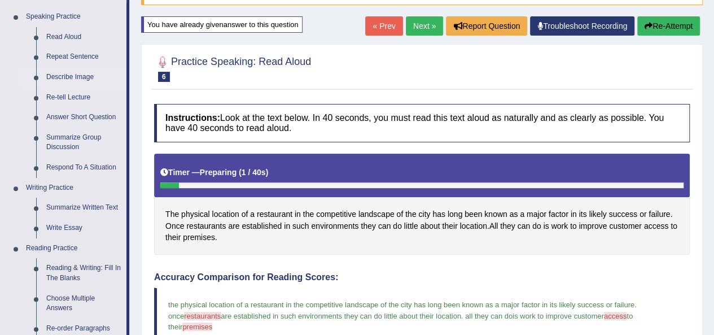
click at [74, 81] on link "Describe Image" at bounding box center [83, 77] width 85 height 20
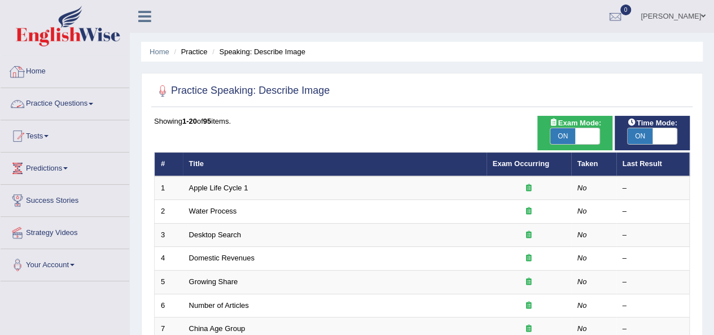
click at [38, 75] on link "Home" at bounding box center [65, 70] width 129 height 28
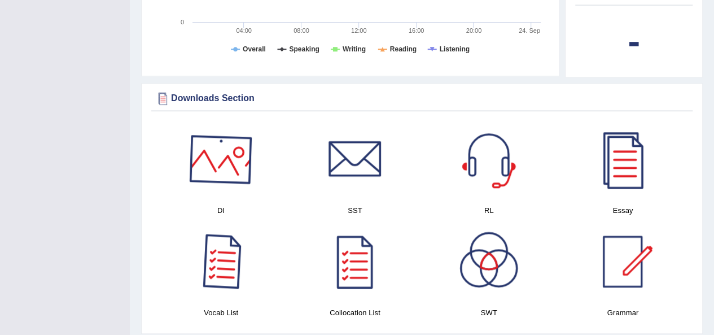
scroll to position [508, 0]
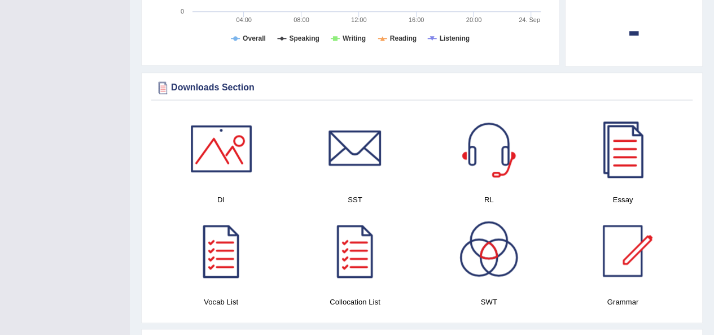
click at [207, 132] on div at bounding box center [221, 148] width 79 height 79
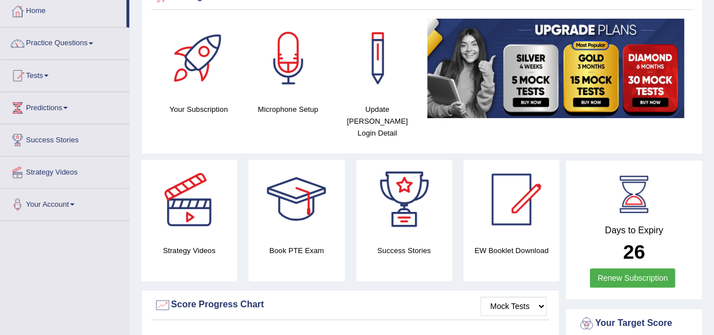
scroll to position [0, 0]
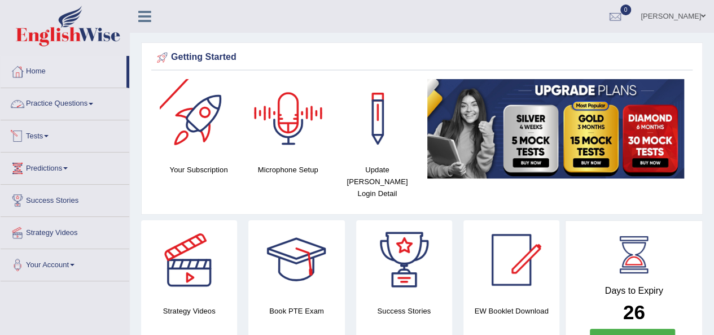
drag, startPoint x: 43, startPoint y: 106, endPoint x: 91, endPoint y: 135, distance: 55.8
click at [43, 106] on link "Practice Questions" at bounding box center [65, 102] width 129 height 28
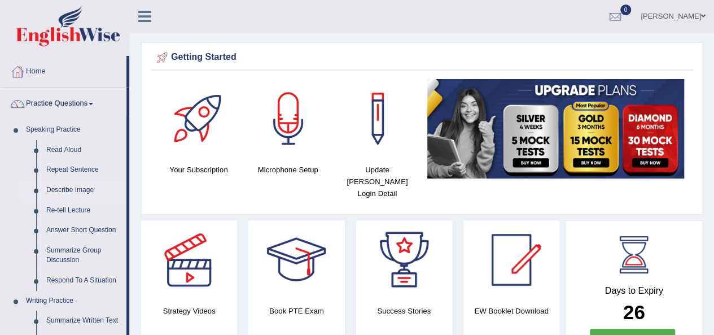
click at [67, 189] on link "Describe Image" at bounding box center [83, 190] width 85 height 20
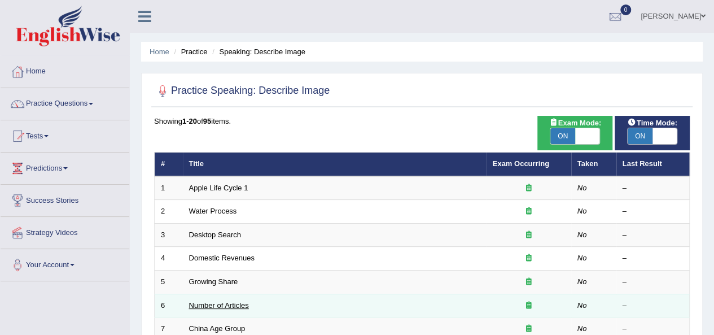
click at [217, 301] on link "Number of Articles" at bounding box center [219, 305] width 60 height 8
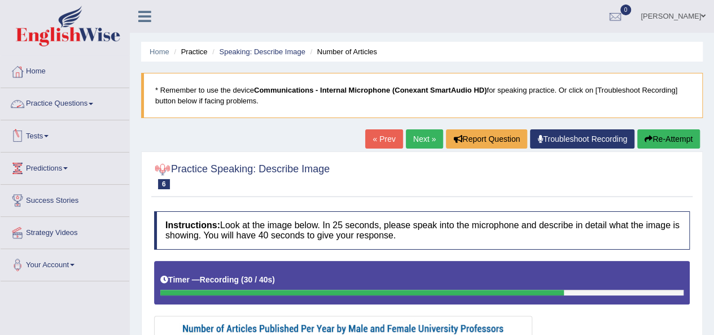
click at [59, 102] on link "Practice Questions" at bounding box center [65, 102] width 129 height 28
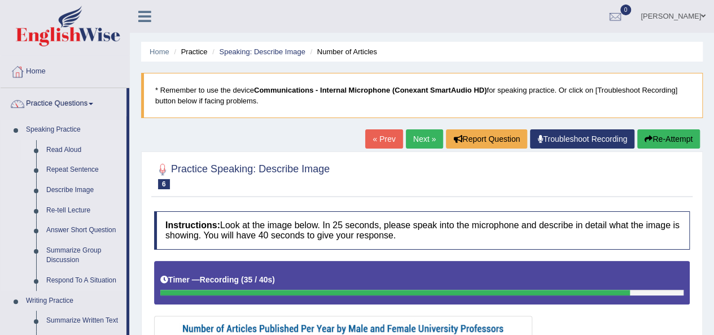
click at [56, 155] on link "Read Aloud" at bounding box center [83, 150] width 85 height 20
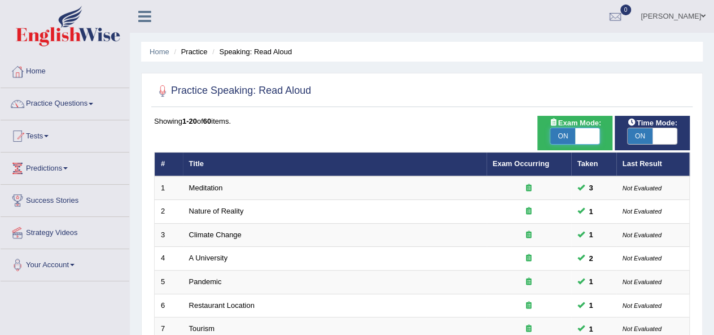
click at [580, 138] on span at bounding box center [587, 136] width 25 height 16
checkbox input "false"
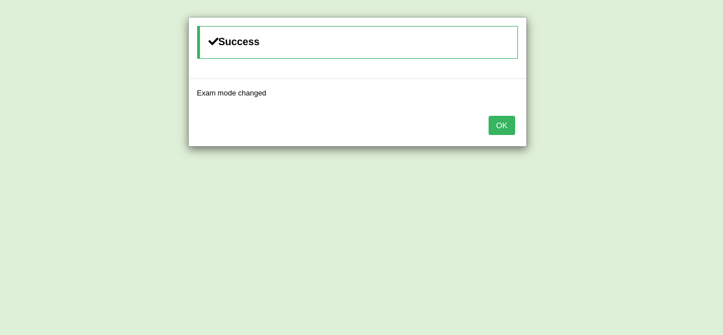
click at [506, 132] on button "OK" at bounding box center [501, 125] width 26 height 19
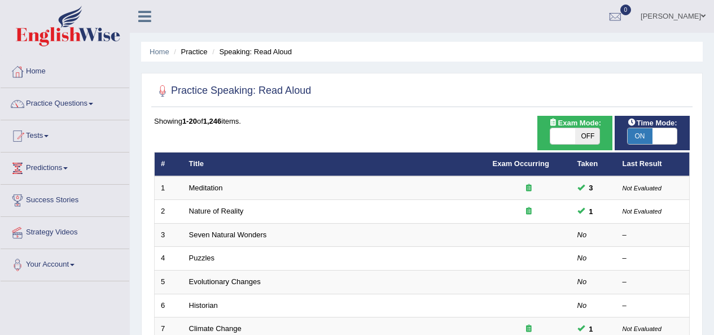
drag, startPoint x: 0, startPoint y: 0, endPoint x: 653, endPoint y: 140, distance: 667.7
click at [653, 140] on span at bounding box center [665, 136] width 25 height 16
checkbox input "false"
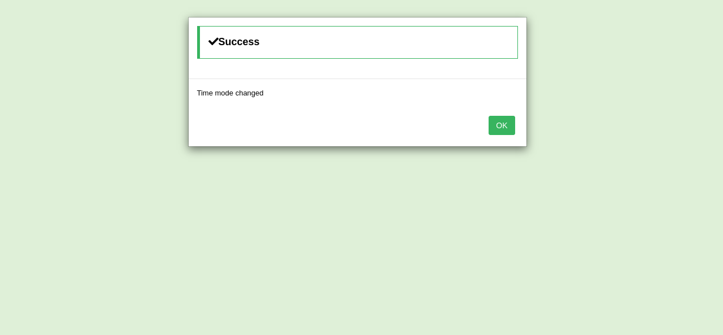
click at [503, 130] on button "OK" at bounding box center [501, 125] width 26 height 19
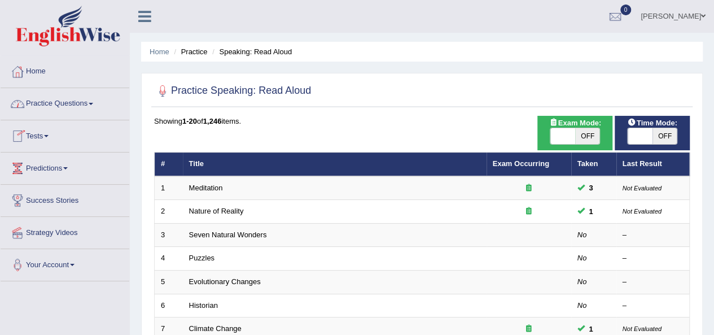
click at [78, 106] on link "Practice Questions" at bounding box center [65, 102] width 129 height 28
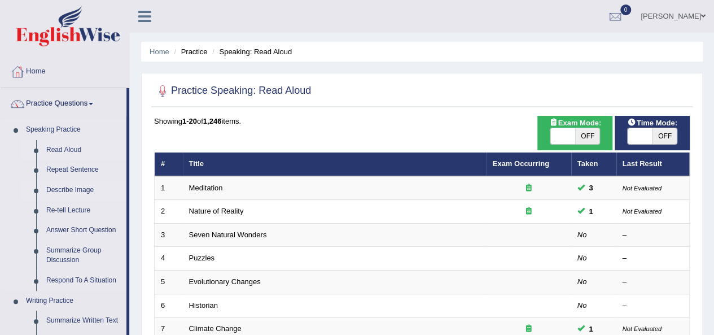
click at [61, 188] on link "Describe Image" at bounding box center [83, 190] width 85 height 20
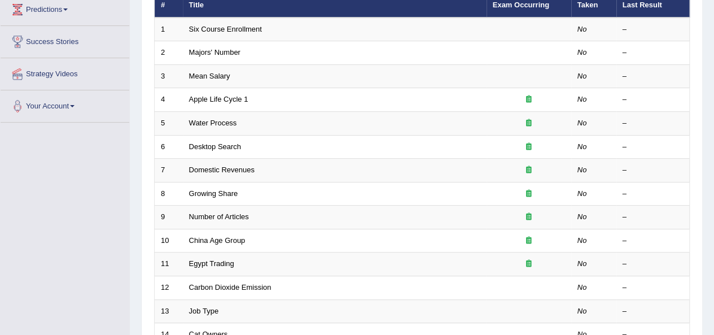
scroll to position [169, 0]
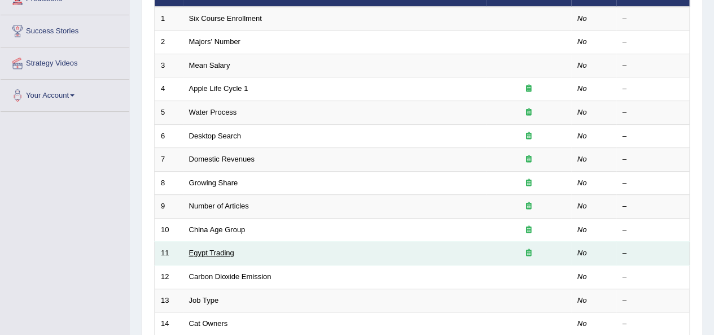
click at [194, 252] on link "Egypt Trading" at bounding box center [211, 252] width 45 height 8
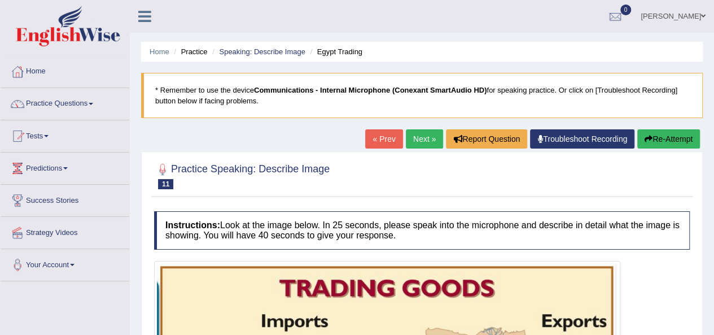
click at [419, 136] on link "Next »" at bounding box center [424, 138] width 37 height 19
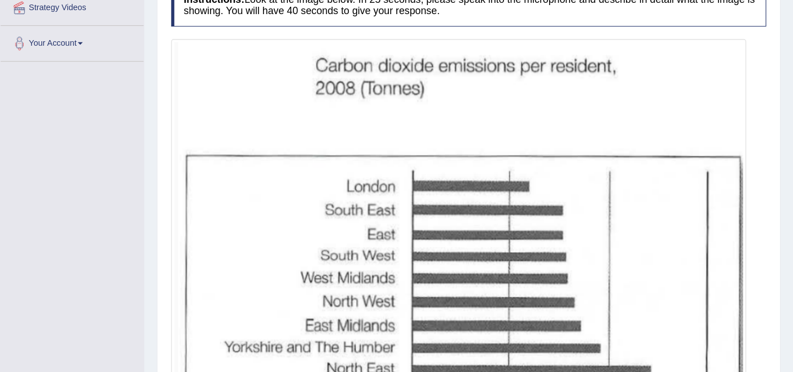
scroll to position [226, 0]
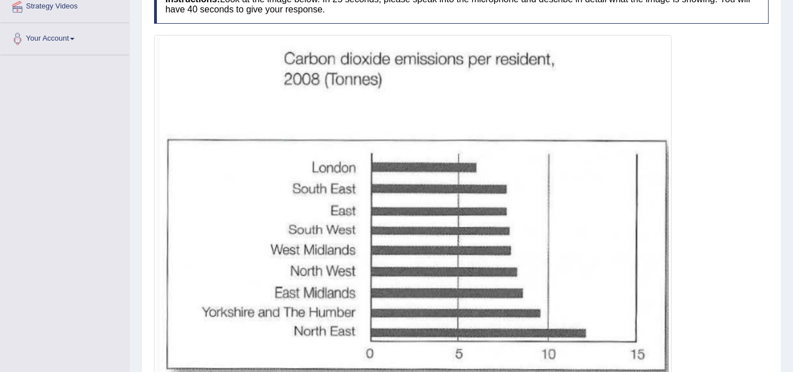
drag, startPoint x: 686, startPoint y: 1, endPoint x: 548, endPoint y: 132, distance: 190.1
click at [548, 132] on img at bounding box center [413, 207] width 512 height 339
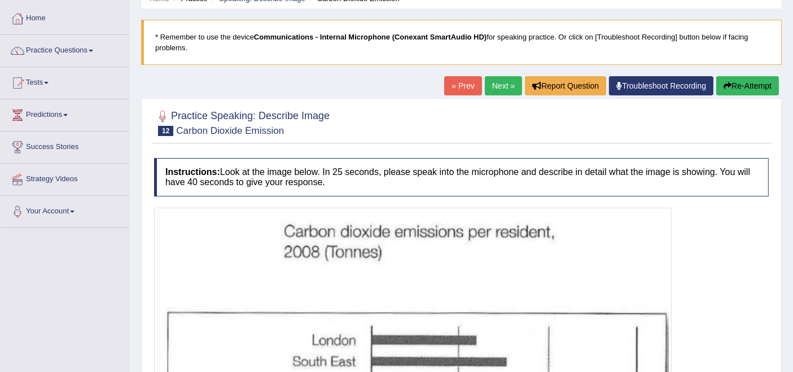
scroll to position [0, 0]
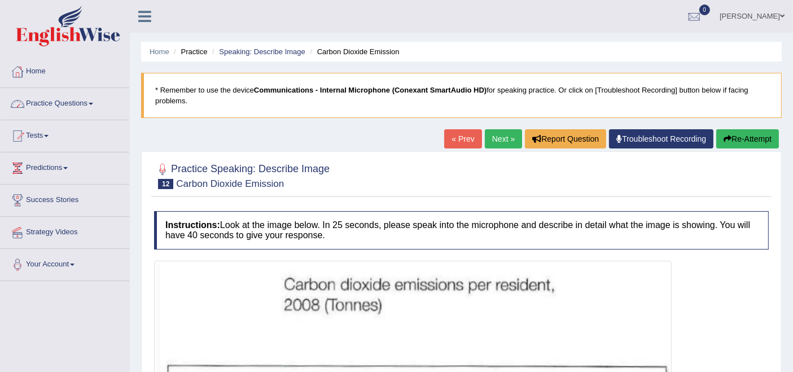
click at [49, 101] on link "Practice Questions" at bounding box center [65, 102] width 129 height 28
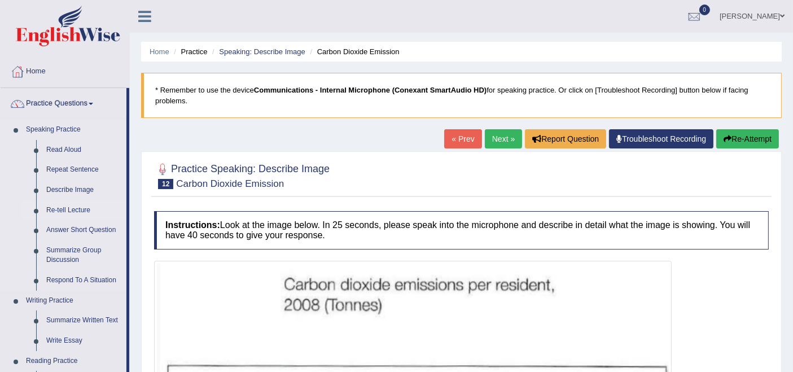
click at [58, 209] on link "Re-tell Lecture" at bounding box center [83, 210] width 85 height 20
